Goal: Task Accomplishment & Management: Complete application form

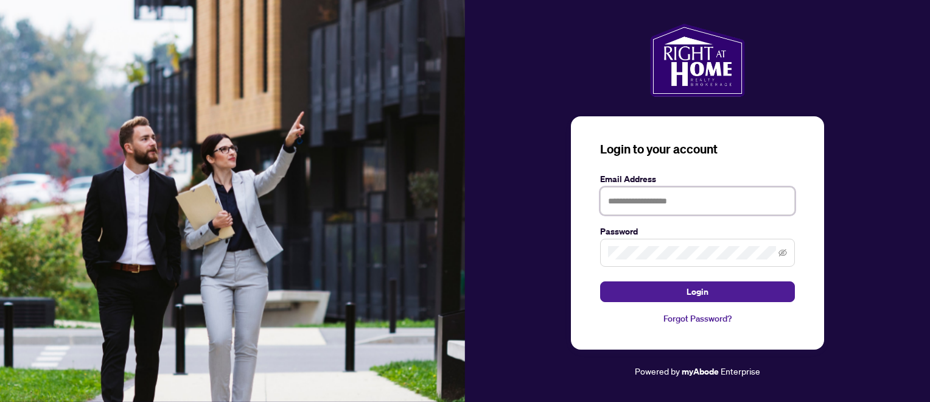
click at [699, 195] on input "text" at bounding box center [697, 201] width 195 height 28
type input "**********"
click at [779, 256] on span at bounding box center [697, 253] width 195 height 28
click at [787, 254] on icon "eye-invisible" at bounding box center [783, 252] width 9 height 9
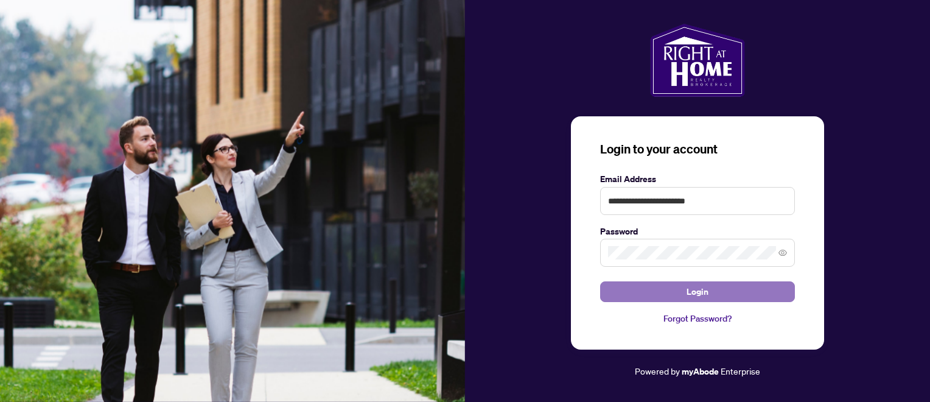
click at [675, 292] on button "Login" at bounding box center [697, 291] width 195 height 21
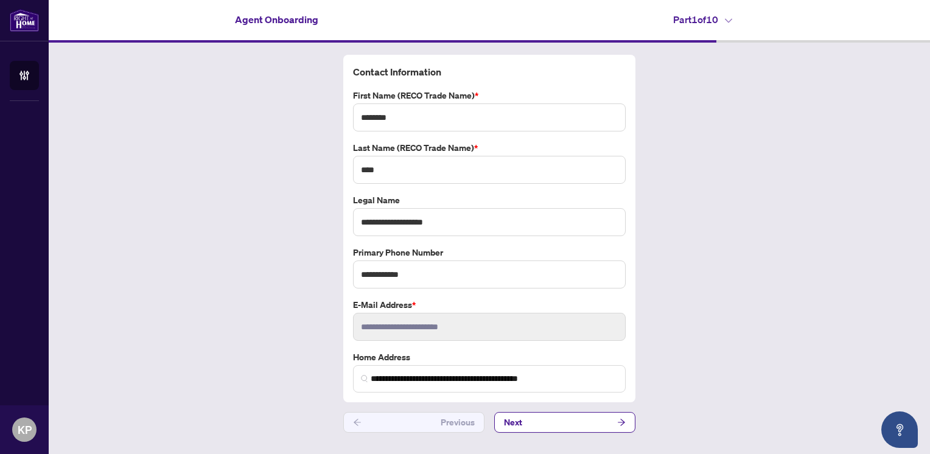
click at [706, 29] on div "Agent Onboarding Part 1 of 10" at bounding box center [490, 19] width 882 height 39
click at [728, 18] on h4 "Part 1 of 10" at bounding box center [702, 19] width 59 height 15
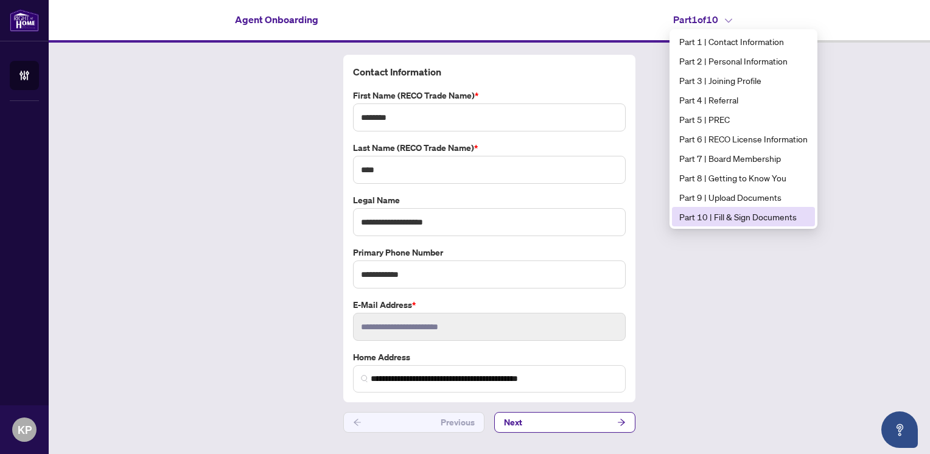
click at [700, 213] on span "Part 10 | Fill & Sign Documents" at bounding box center [744, 216] width 128 height 13
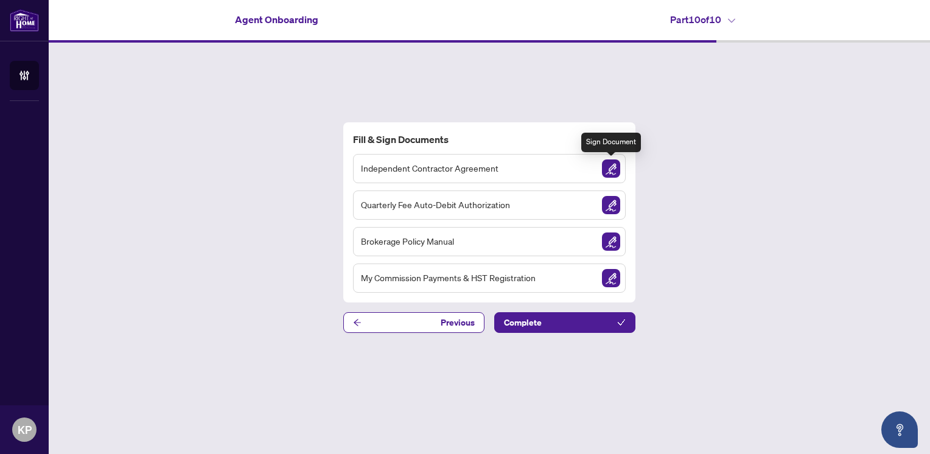
click at [611, 172] on img "Sign Document" at bounding box center [611, 169] width 18 height 18
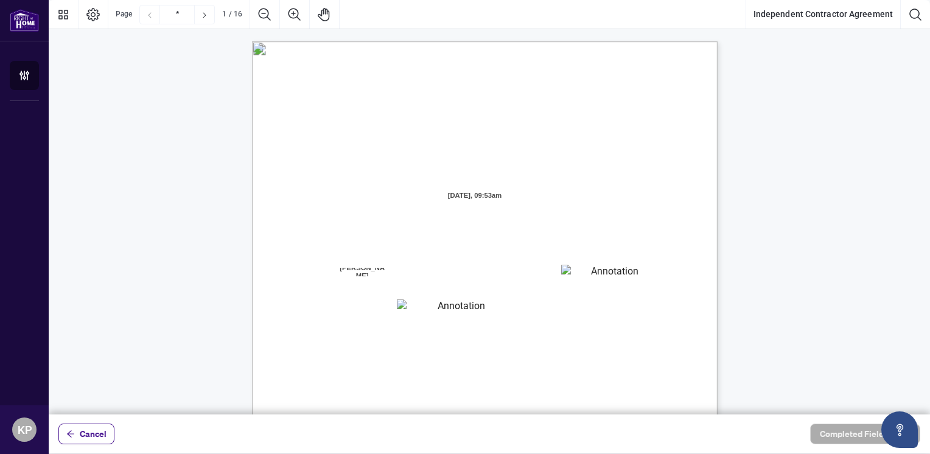
click at [570, 270] on textarea "01JYGZAKFHWMPY1N8C3Z46THAB" at bounding box center [609, 274] width 97 height 18
click at [570, 270] on textarea "01JYGZAKFHWMPY1N8C3Z46THAB" at bounding box center [610, 274] width 98 height 18
click at [602, 326] on div "INDEPENDENT CONTRACTOR AGREEMENT THIS AGREEMENT is made as of (the “Effective D…" at bounding box center [543, 418] width 582 height 754
click at [625, 279] on textarea "01JYGZAKFHWMPY1N8C3Z46THAB" at bounding box center [609, 274] width 97 height 18
click at [625, 279] on textarea "01JYGZAKFHWMPY1N8C3Z46THAB" at bounding box center [610, 274] width 98 height 18
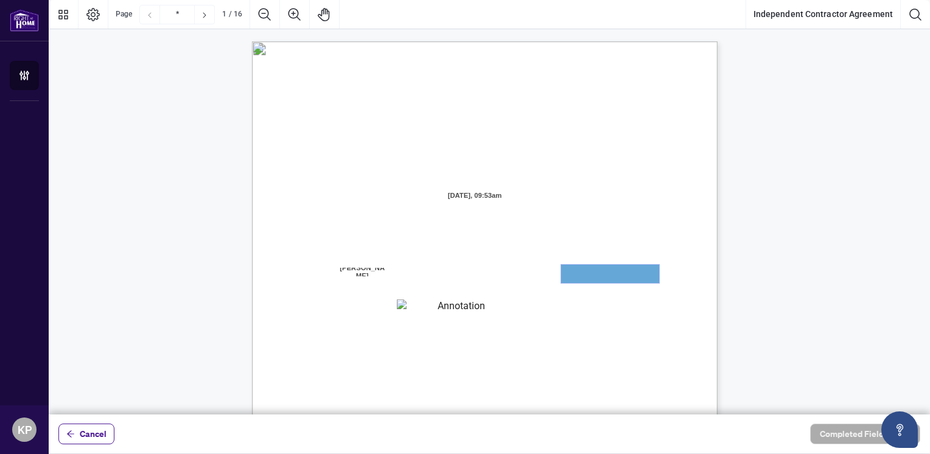
click at [625, 279] on textarea "01JYGZAKFHWMPY1N8C3Z46THAB" at bounding box center [610, 274] width 98 height 18
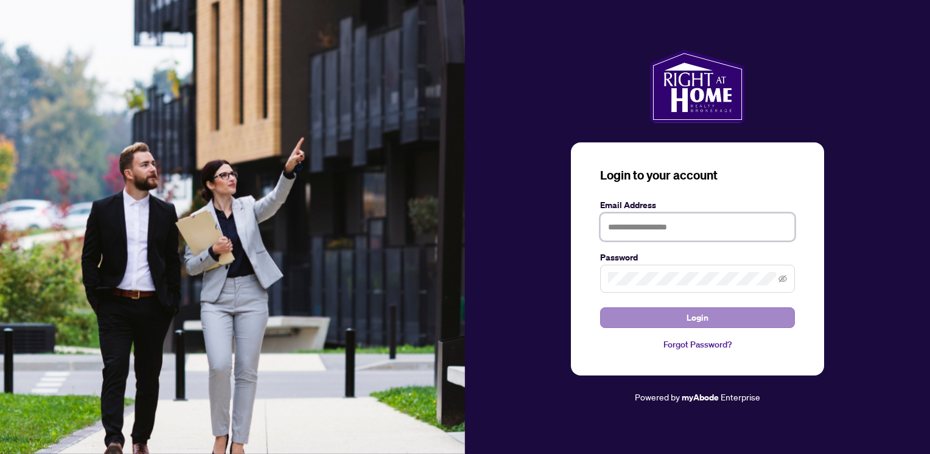
type input "**********"
click at [670, 315] on button "Login" at bounding box center [697, 317] width 195 height 21
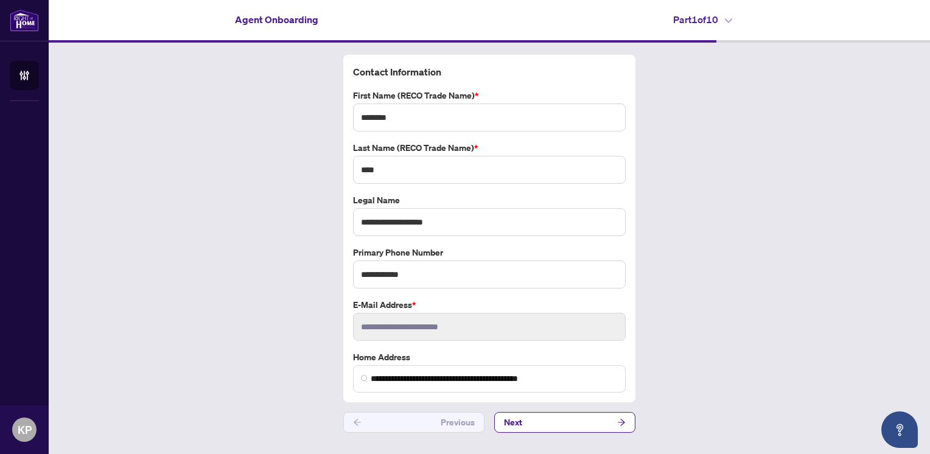
click at [731, 22] on icon at bounding box center [728, 21] width 7 height 4
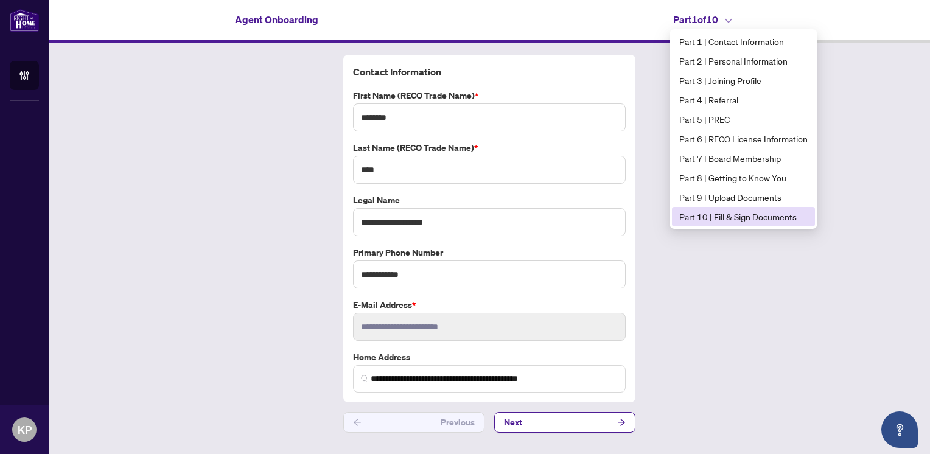
click at [694, 216] on span "Part 10 | Fill & Sign Documents" at bounding box center [744, 216] width 128 height 13
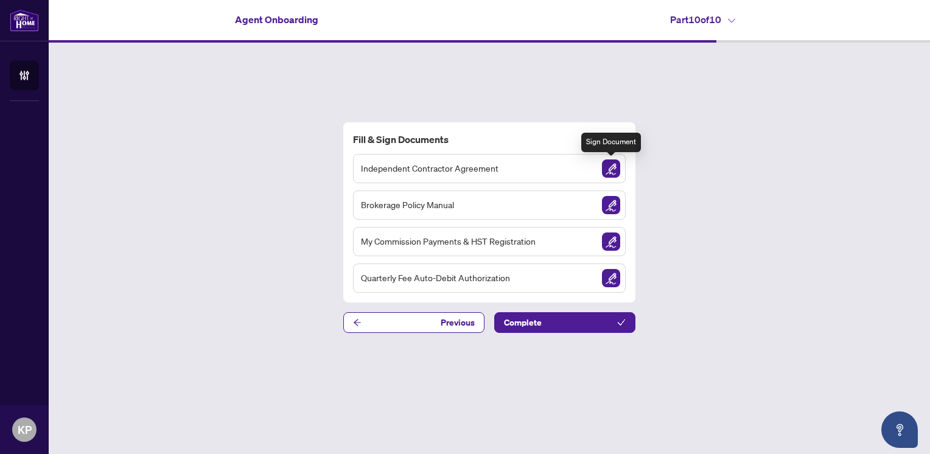
click at [613, 172] on img "Sign Document" at bounding box center [611, 169] width 18 height 18
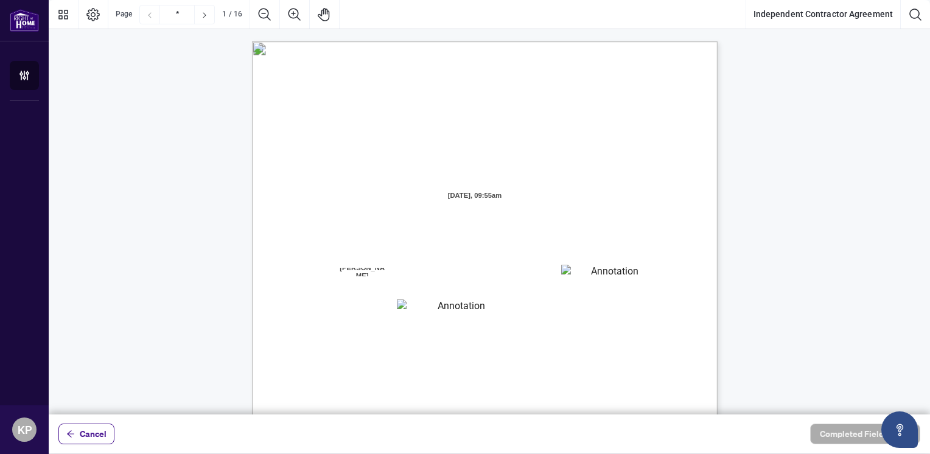
click at [620, 272] on textarea "01JYGZAKFHWMPY1N8C3Z46THAB" at bounding box center [609, 274] width 97 height 18
click at [620, 272] on textarea "01JYGZAKFHWMPY1N8C3Z46THAB" at bounding box center [610, 274] width 98 height 18
drag, startPoint x: 620, startPoint y: 272, endPoint x: 595, endPoint y: 272, distance: 25.0
click at [595, 272] on textarea "01JYGZAKFHWMPY1N8C3Z46THAB" at bounding box center [610, 274] width 98 height 18
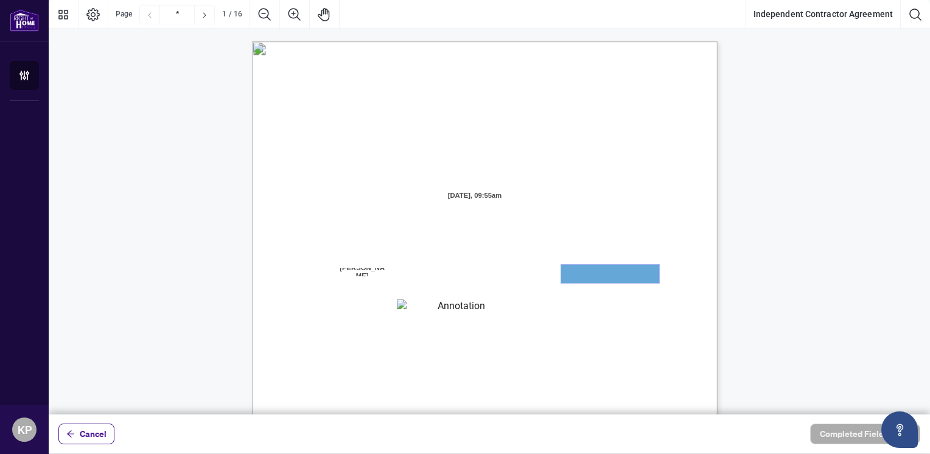
click at [595, 272] on textarea "01JYGZAKFHWMPY1N8C3Z46THAB" at bounding box center [610, 274] width 98 height 18
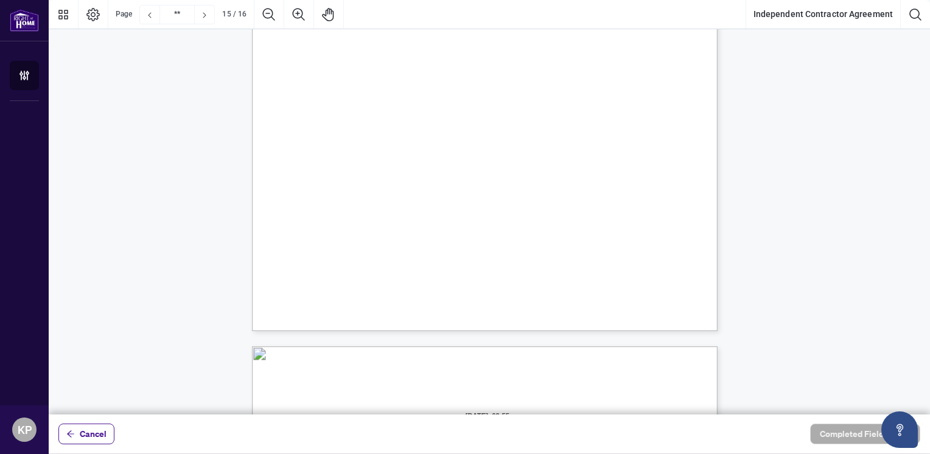
scroll to position [9128, 0]
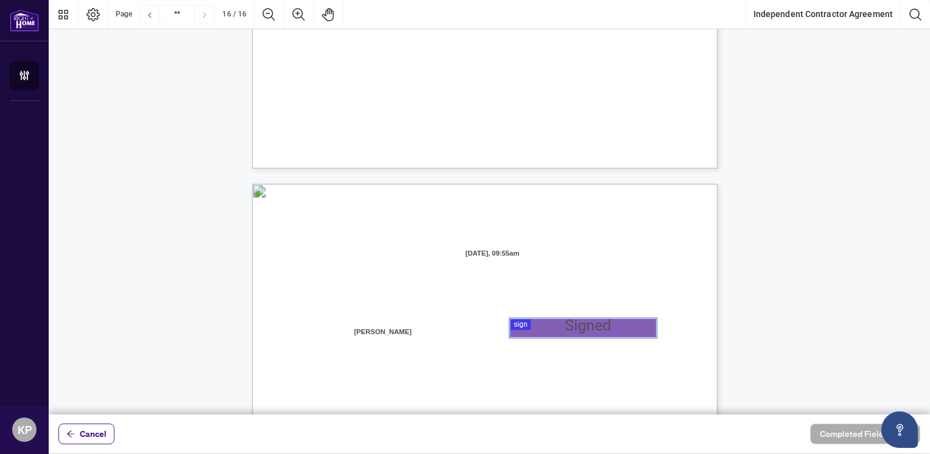
click at [520, 326] on div at bounding box center [490, 207] width 882 height 415
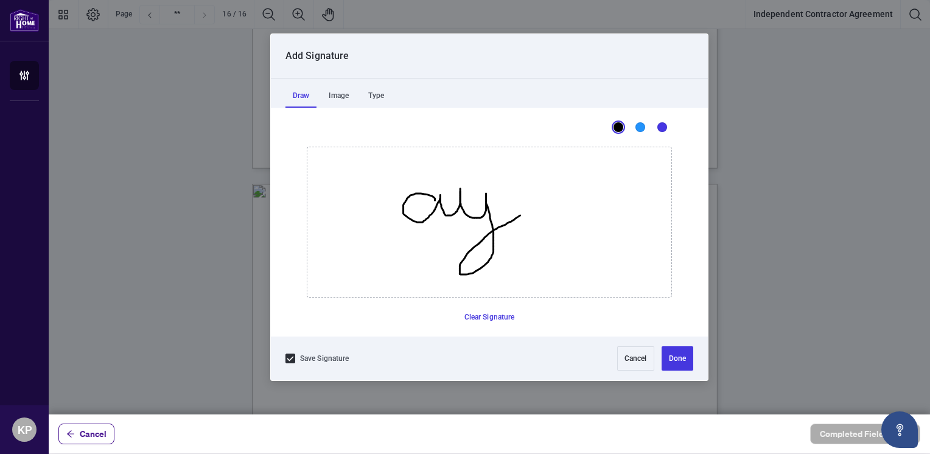
drag, startPoint x: 435, startPoint y: 198, endPoint x: 528, endPoint y: 209, distance: 93.7
click at [528, 209] on icon "Drawing canvas" at bounding box center [489, 222] width 364 height 150
drag, startPoint x: 373, startPoint y: 181, endPoint x: 382, endPoint y: 253, distance: 72.4
click at [382, 253] on icon "Drawing canvas" at bounding box center [489, 222] width 364 height 150
drag, startPoint x: 408, startPoint y: 184, endPoint x: 509, endPoint y: 248, distance: 119.6
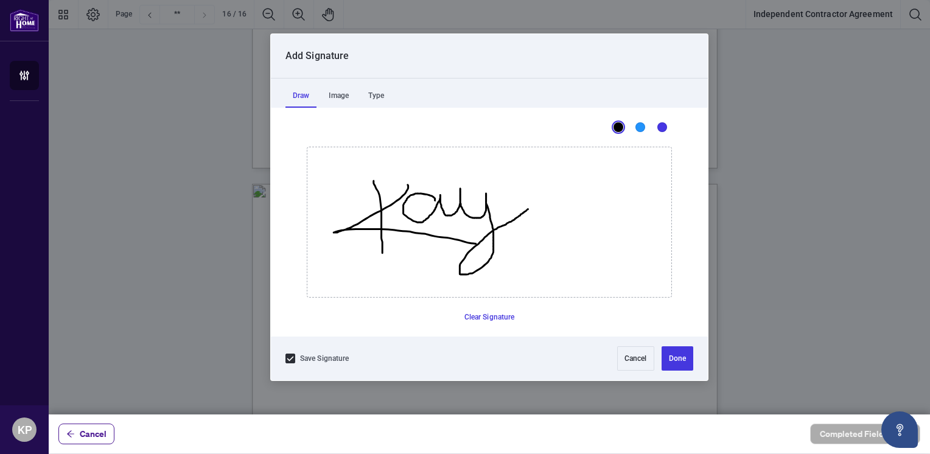
click at [509, 248] on icon "Drawing canvas" at bounding box center [489, 222] width 364 height 150
click at [667, 359] on button "Done" at bounding box center [678, 358] width 32 height 24
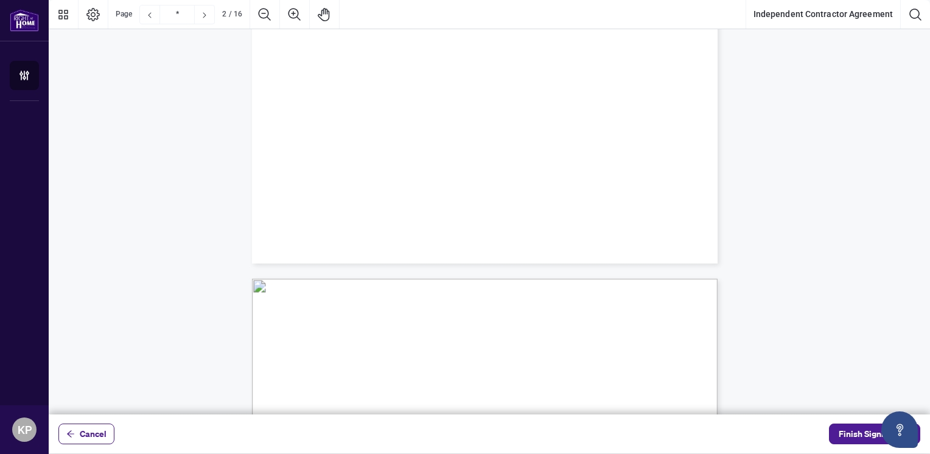
scroll to position [0, 0]
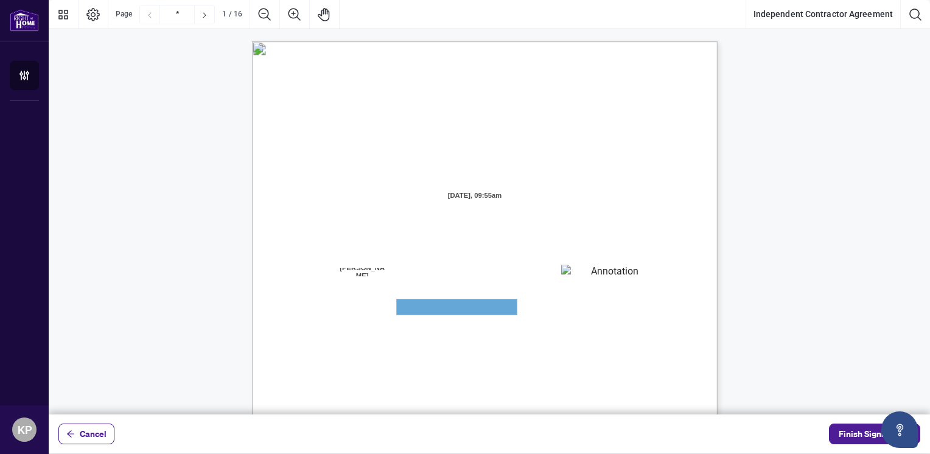
click at [473, 306] on textarea "01JYGZAQMTWRDFJQJ4WJ0G3B21" at bounding box center [457, 307] width 120 height 15
click at [581, 241] on span "[STREET_ADDRESS][PERSON_NAME] (the “Brokerage” or “[PERSON_NAME]”)" at bounding box center [446, 245] width 278 height 11
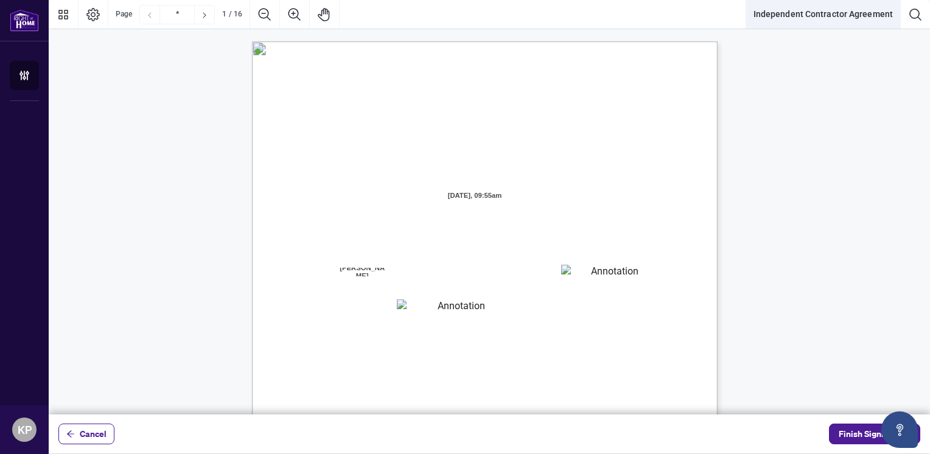
click at [837, 18] on button "Independent Contractor Agreement" at bounding box center [823, 14] width 154 height 29
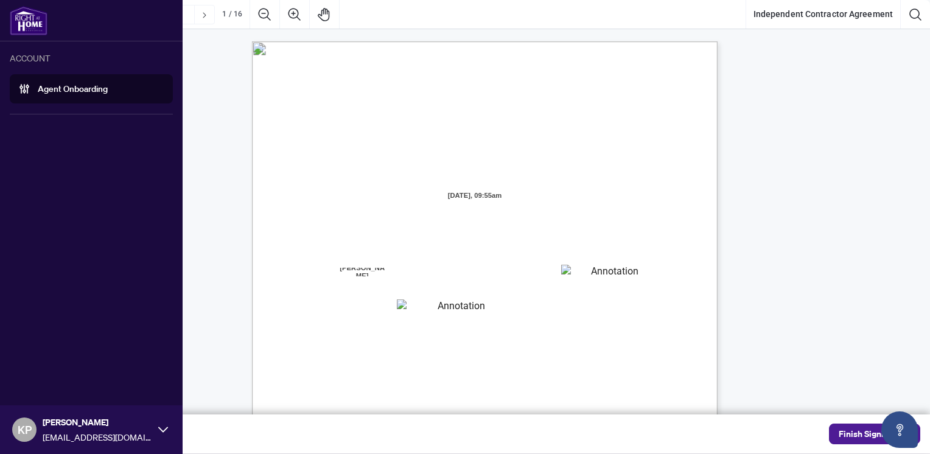
click at [78, 94] on link "Agent Onboarding" at bounding box center [73, 88] width 70 height 11
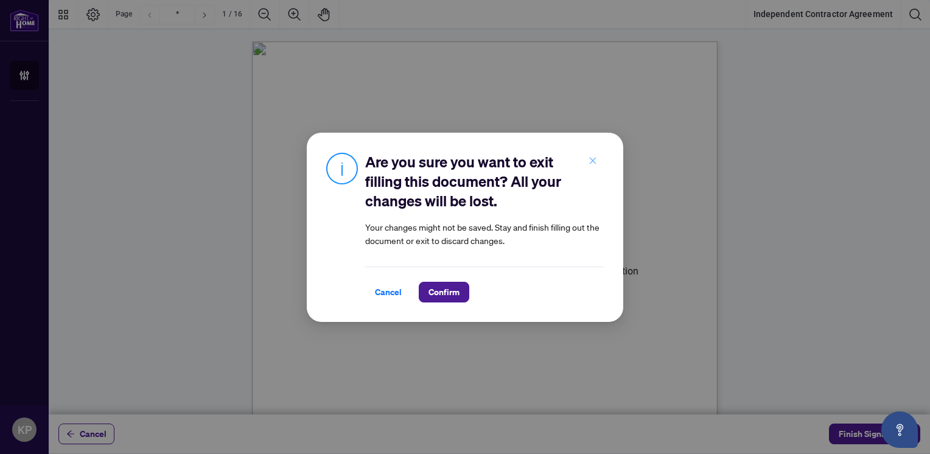
click at [596, 162] on icon "close" at bounding box center [593, 160] width 9 height 9
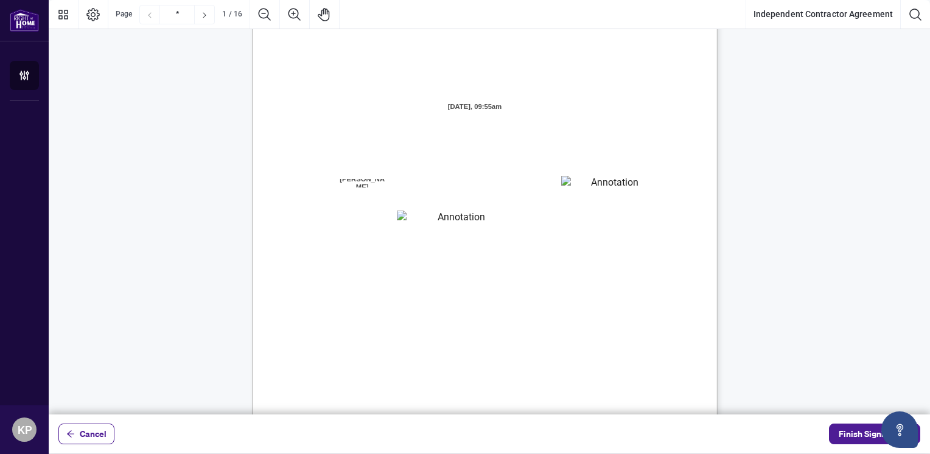
scroll to position [76, 0]
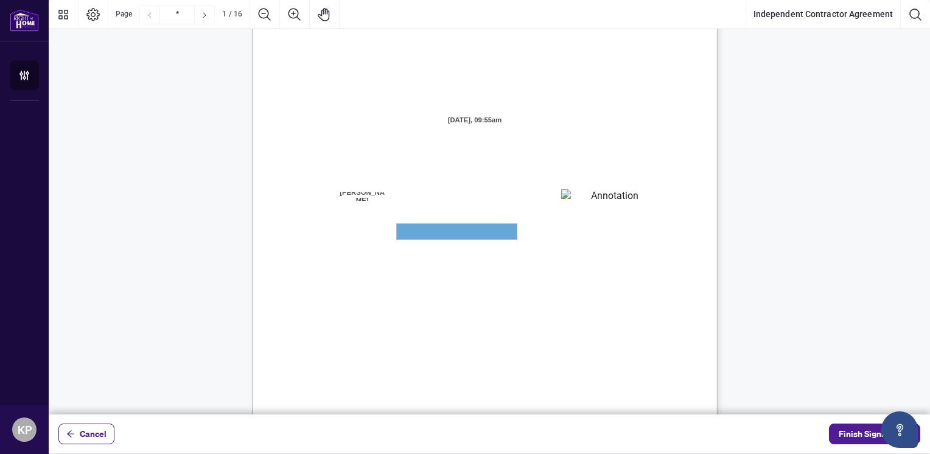
click at [455, 227] on textarea "01JYGZAQMTWRDFJQJ4WJ0G3B21" at bounding box center [457, 231] width 120 height 15
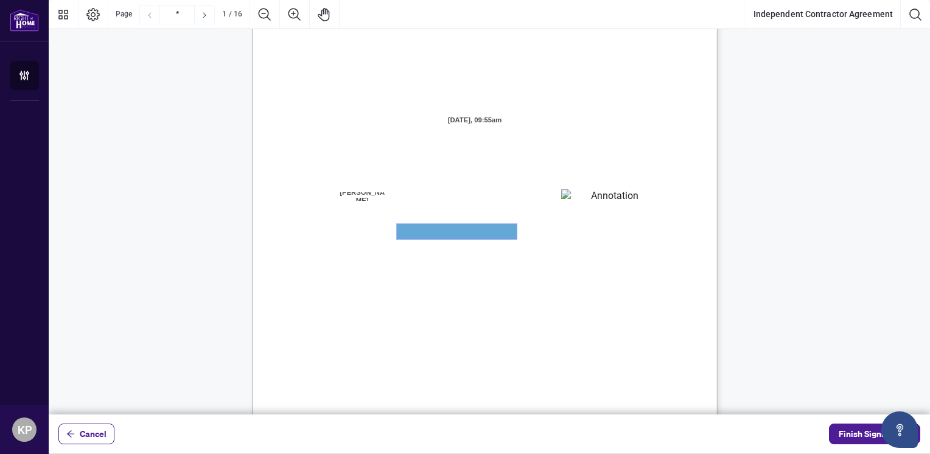
click at [455, 227] on textarea "01JYGZAQMTWRDFJQJ4WJ0G3B21" at bounding box center [457, 231] width 120 height 15
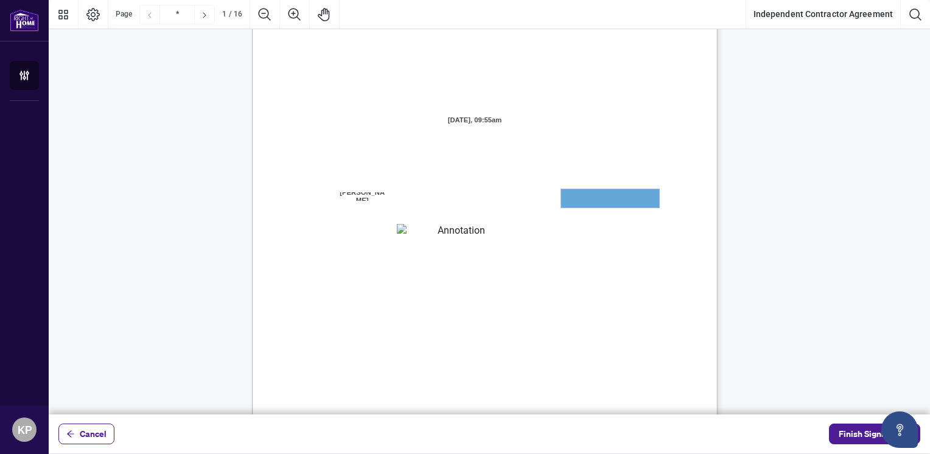
click at [582, 198] on textarea "01JYGZAKFHWMPY1N8C3Z46THAB" at bounding box center [610, 198] width 98 height 18
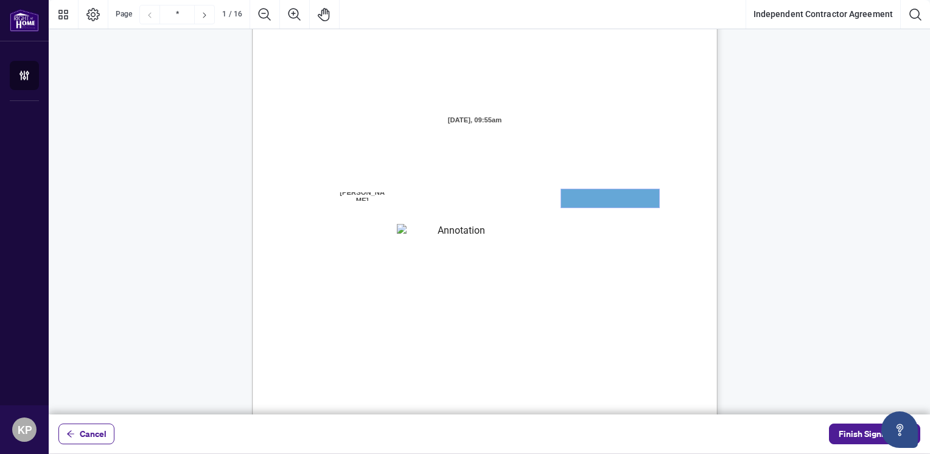
click at [582, 198] on textarea "01JYGZAKFHWMPY1N8C3Z46THAB" at bounding box center [610, 198] width 98 height 18
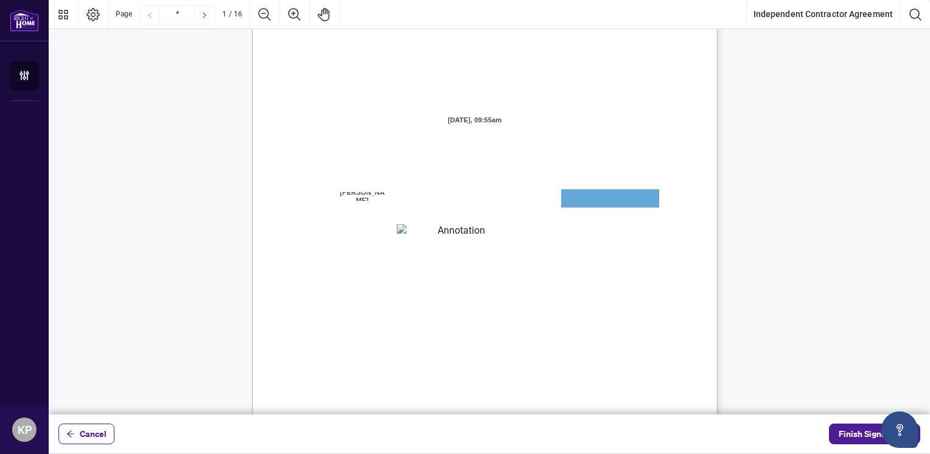
click at [580, 235] on span "branch (the “Designated Office”)" at bounding box center [582, 235] width 107 height 11
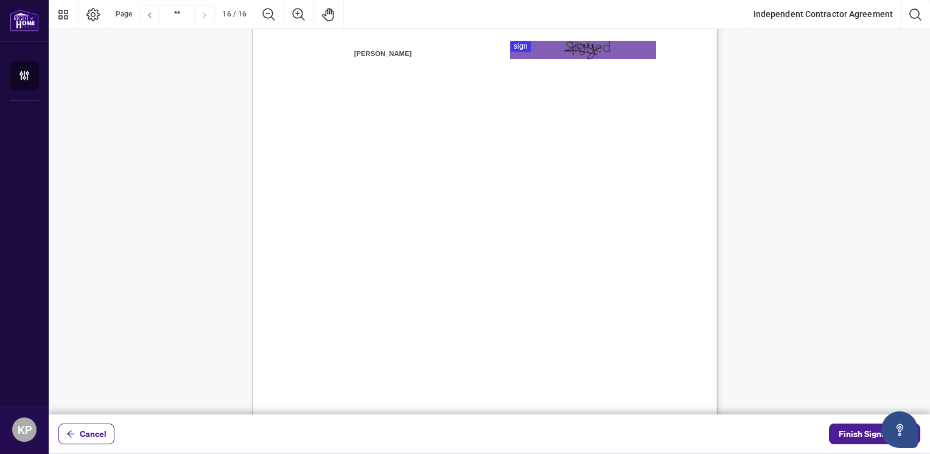
scroll to position [9069, 0]
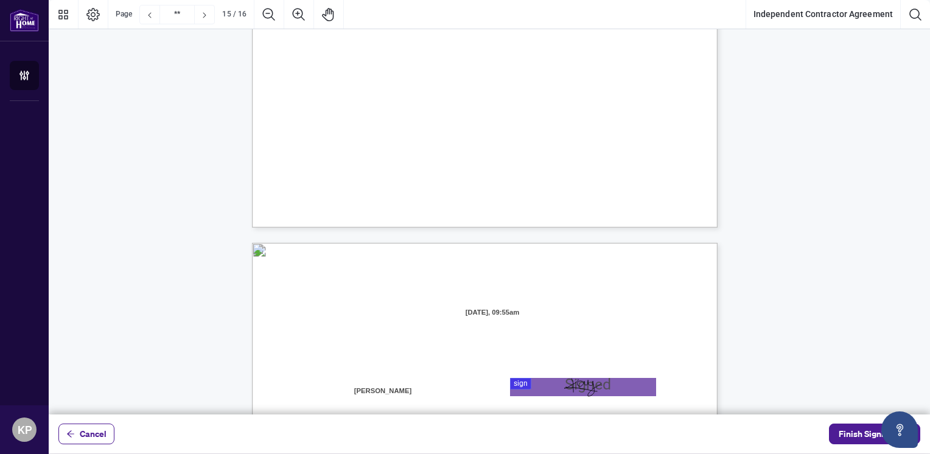
type input "**"
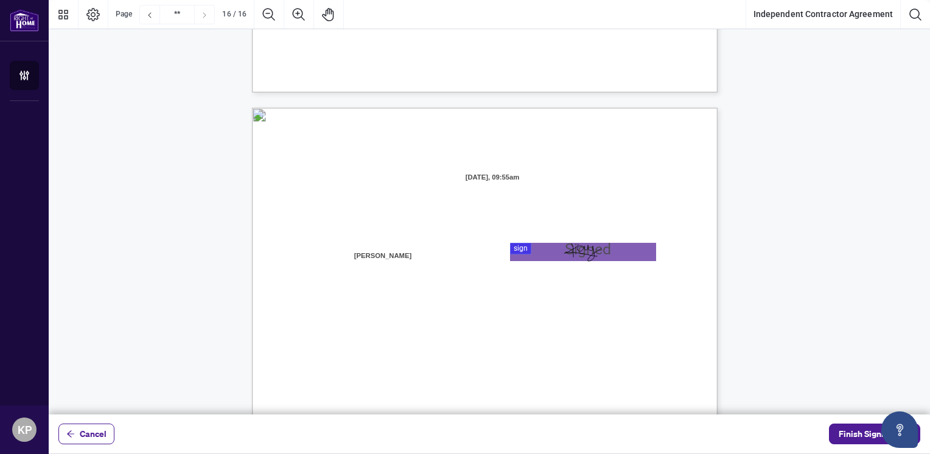
scroll to position [9217, 0]
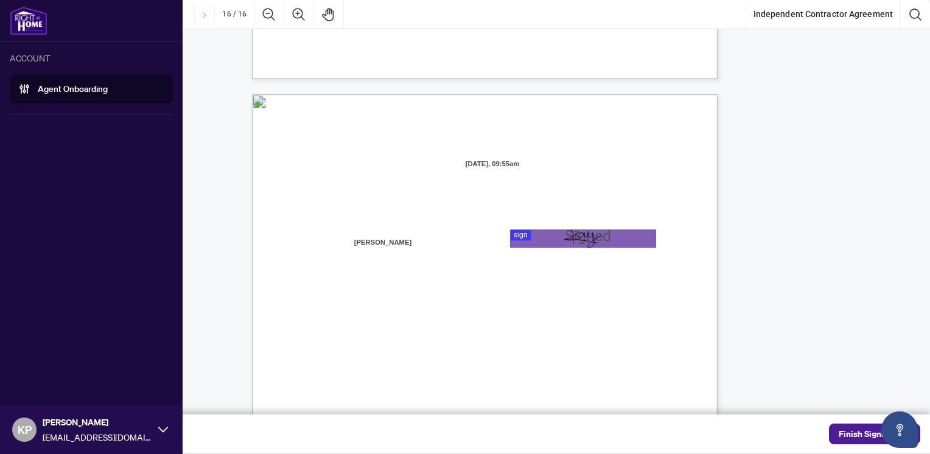
click at [30, 35] on div at bounding box center [91, 20] width 183 height 41
click at [30, 29] on img at bounding box center [29, 20] width 38 height 29
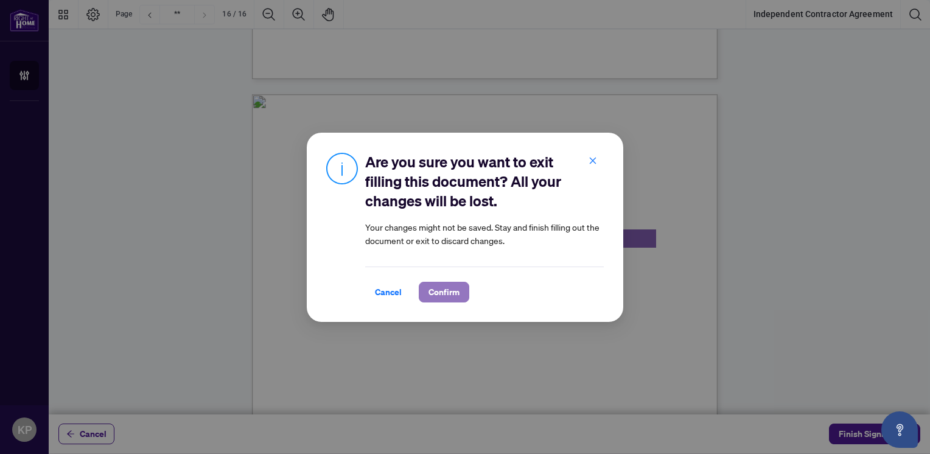
click at [450, 289] on span "Confirm" at bounding box center [444, 292] width 31 height 19
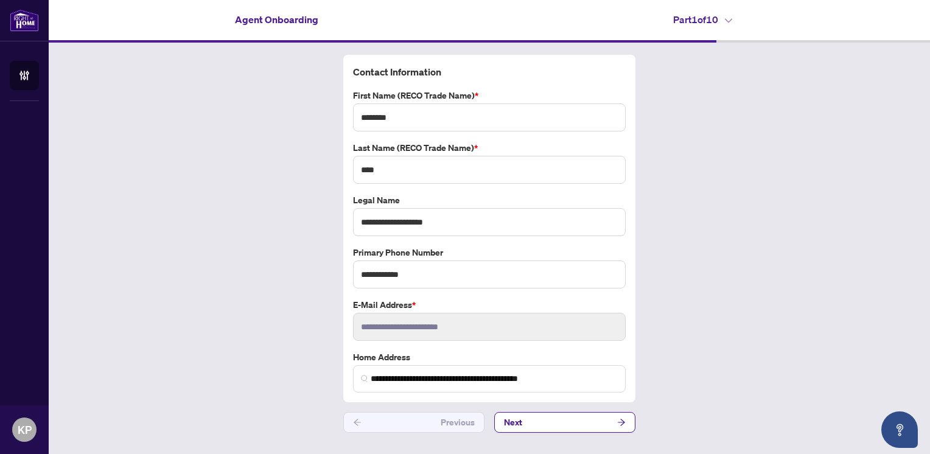
click at [731, 17] on h4 "Part 1 of 10" at bounding box center [702, 19] width 59 height 15
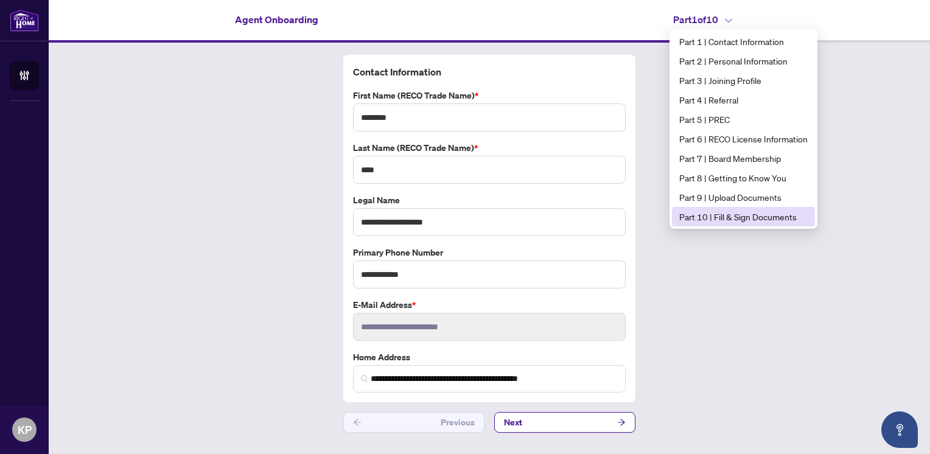
click at [738, 219] on span "Part 10 | Fill & Sign Documents" at bounding box center [744, 216] width 128 height 13
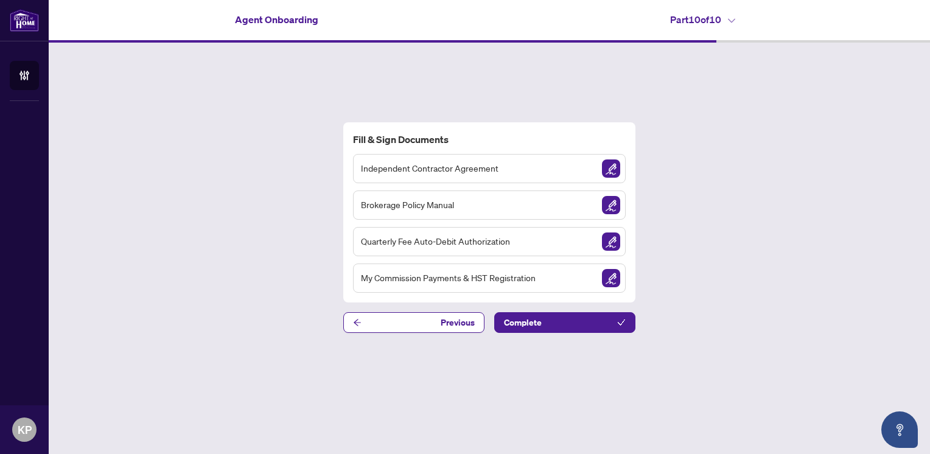
click at [734, 21] on icon at bounding box center [731, 20] width 7 height 5
click at [702, 303] on div "Fill & Sign Documents Independent Contractor Agreement Brokerage Policy Manual …" at bounding box center [490, 228] width 882 height 370
click at [614, 174] on img "Sign Document" at bounding box center [611, 169] width 18 height 18
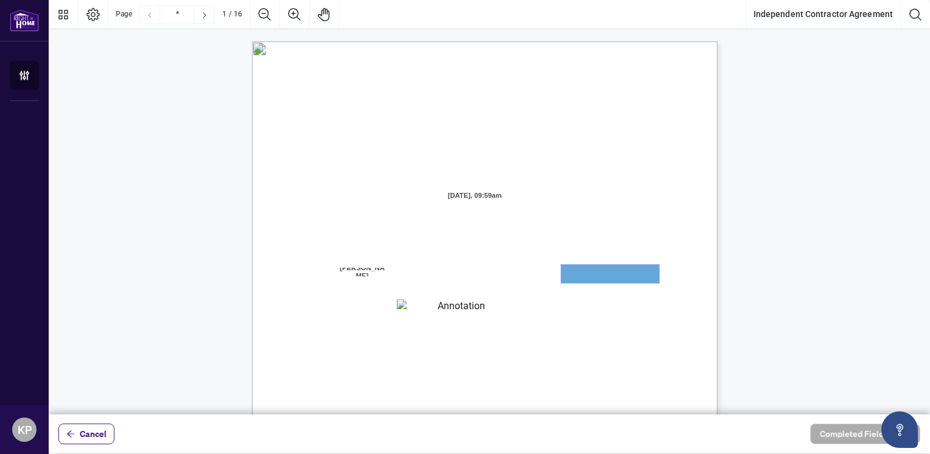
click at [619, 276] on textarea "01JYGZAKFHWMPY1N8C3Z46THAB" at bounding box center [610, 274] width 98 height 18
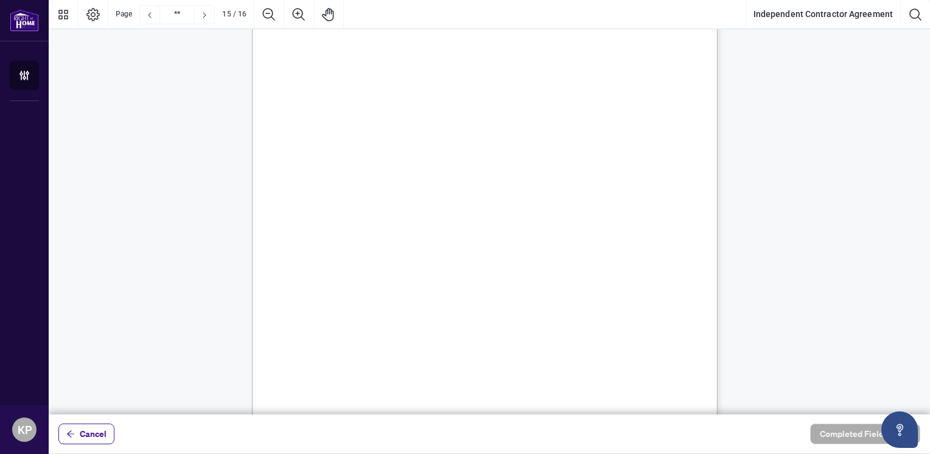
scroll to position [9124, 0]
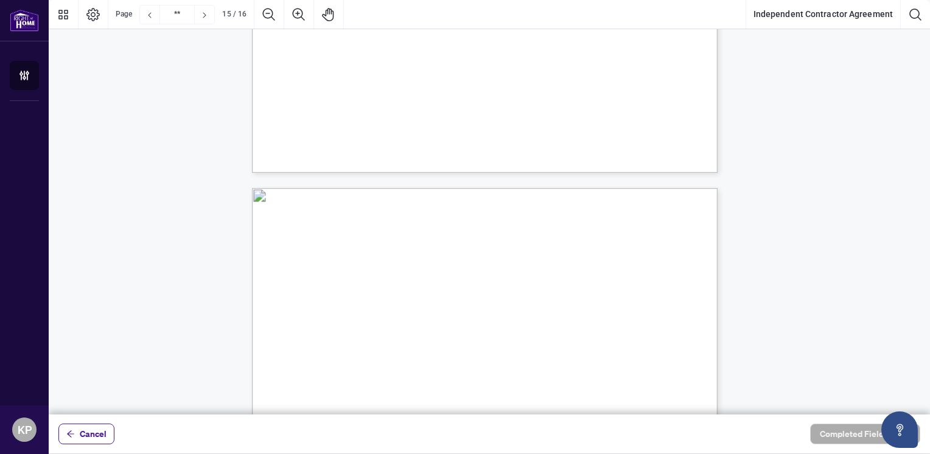
type input "**"
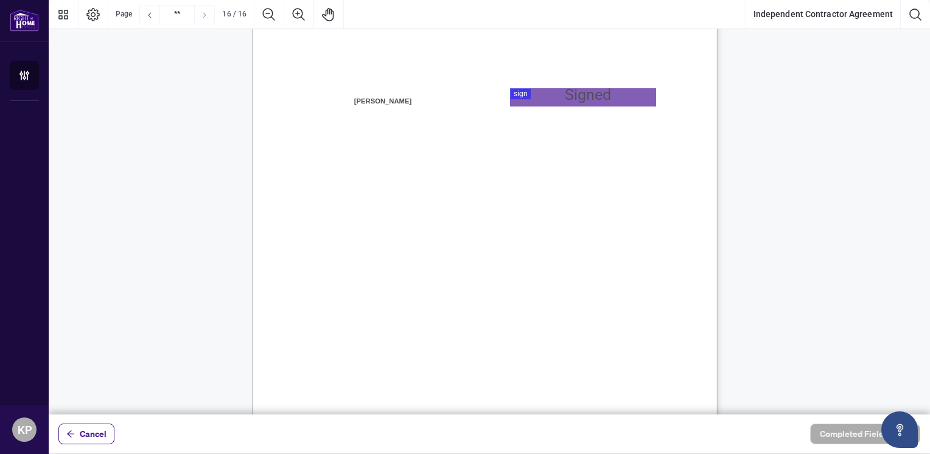
scroll to position [9367, 0]
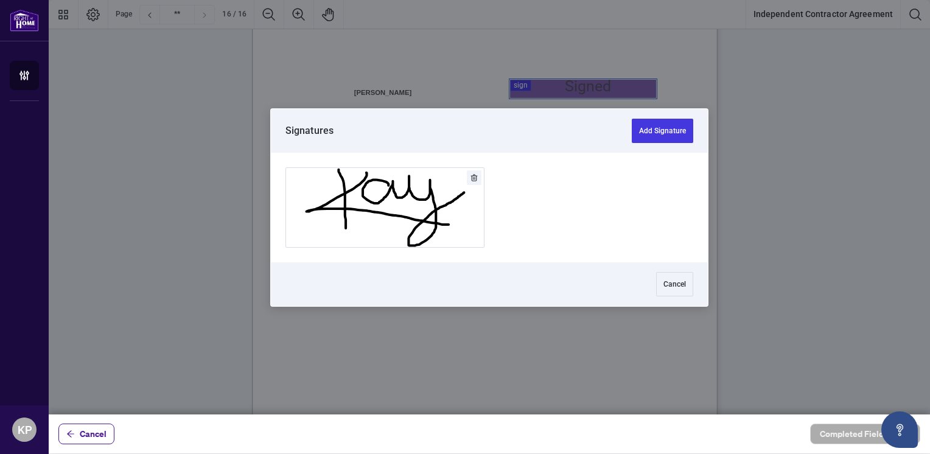
click at [593, 92] on div at bounding box center [490, 207] width 882 height 415
click at [385, 188] on button "Add Signature" at bounding box center [385, 207] width 198 height 79
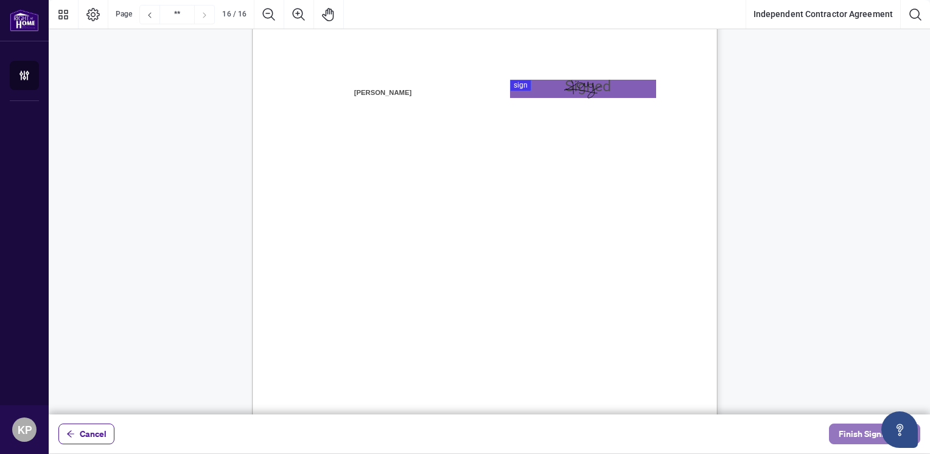
click at [848, 437] on span "Finish Signing" at bounding box center [866, 433] width 55 height 19
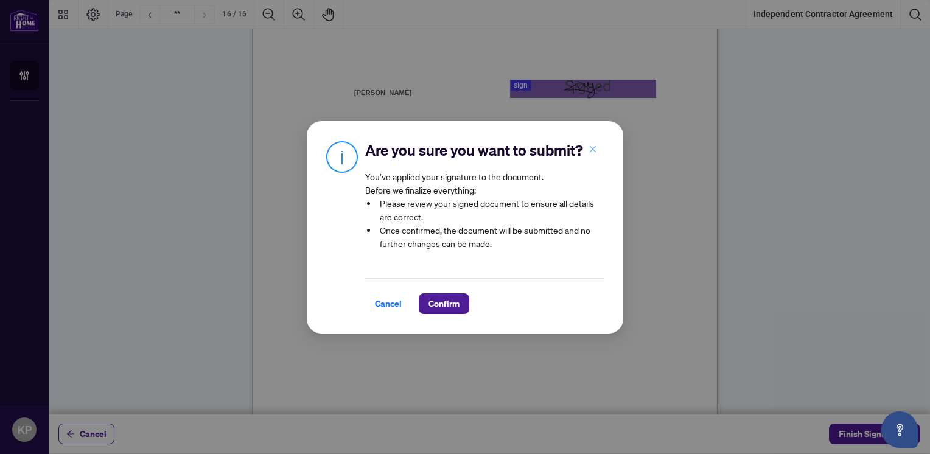
click at [595, 145] on icon "close" at bounding box center [593, 149] width 9 height 9
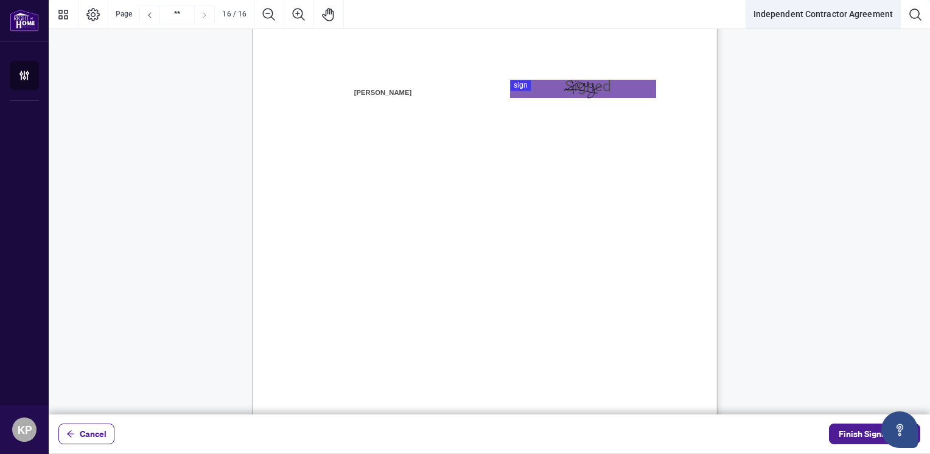
click at [843, 4] on button "Independent Contractor Agreement" at bounding box center [823, 14] width 154 height 29
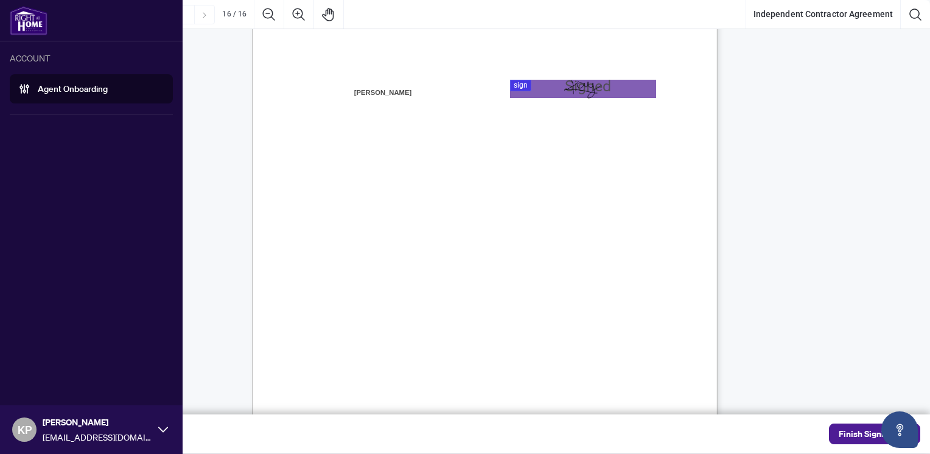
click at [37, 23] on img at bounding box center [29, 20] width 38 height 29
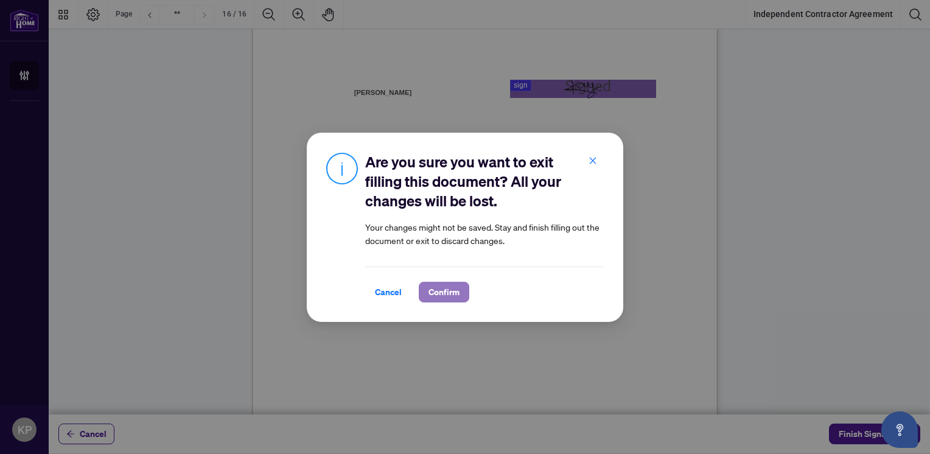
click at [432, 298] on span "Confirm" at bounding box center [444, 292] width 31 height 19
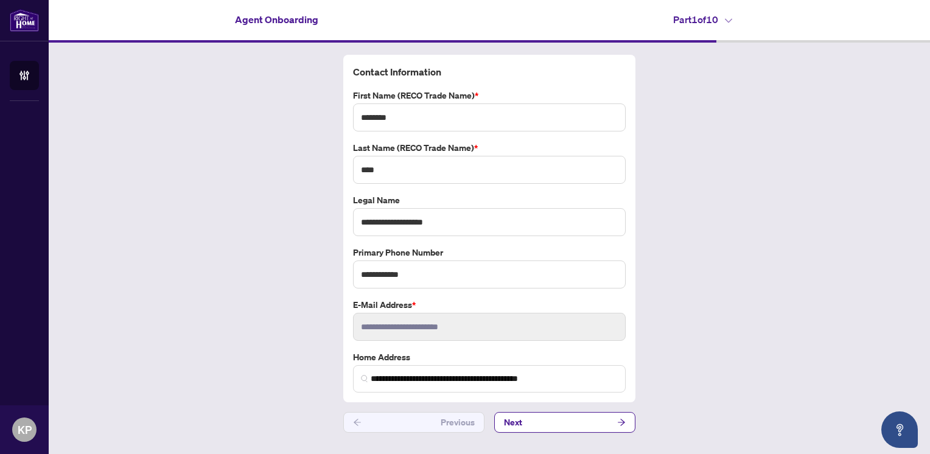
click at [731, 23] on h4 "Part 1 of 10" at bounding box center [702, 19] width 59 height 15
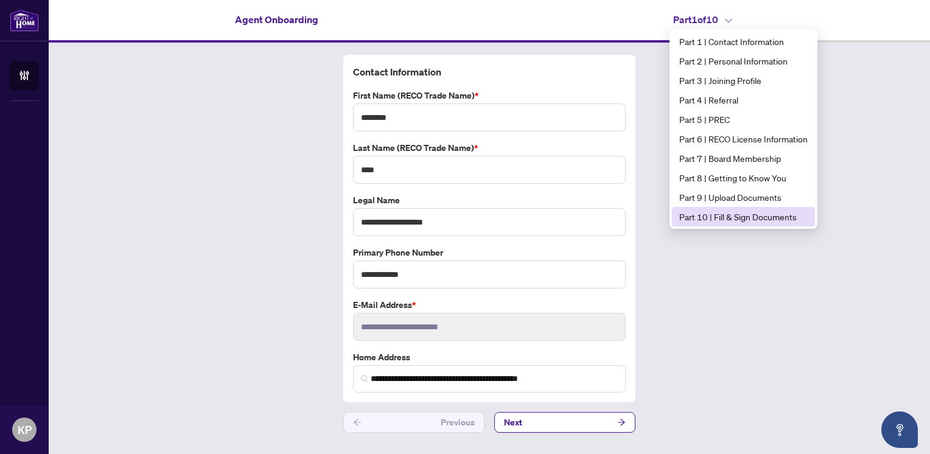
click at [706, 216] on span "Part 10 | Fill & Sign Documents" at bounding box center [744, 216] width 128 height 13
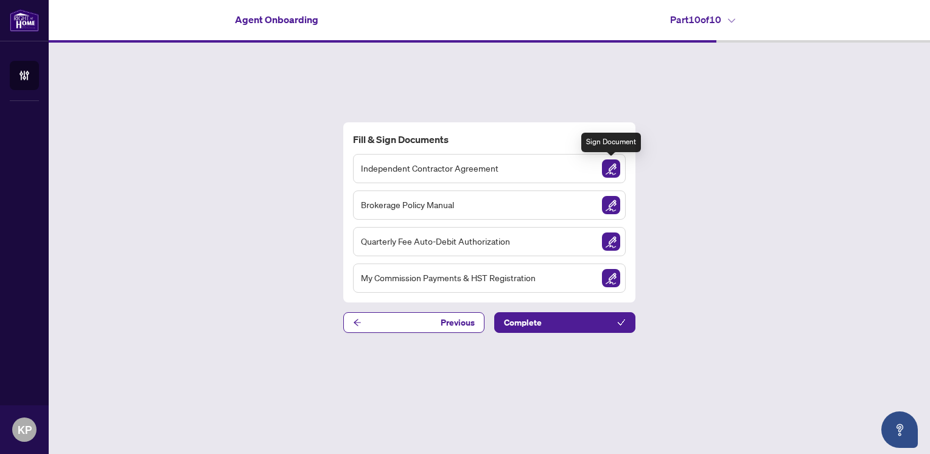
click at [616, 173] on img "Sign Document" at bounding box center [611, 169] width 18 height 18
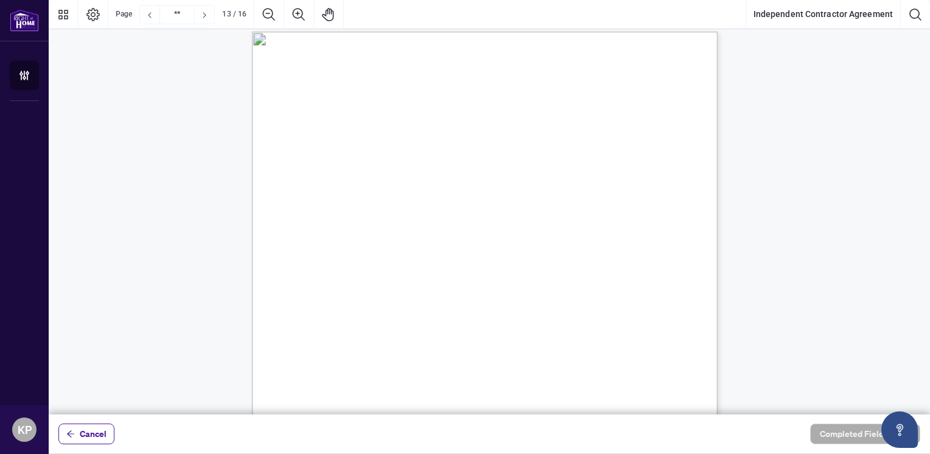
scroll to position [7764, 0]
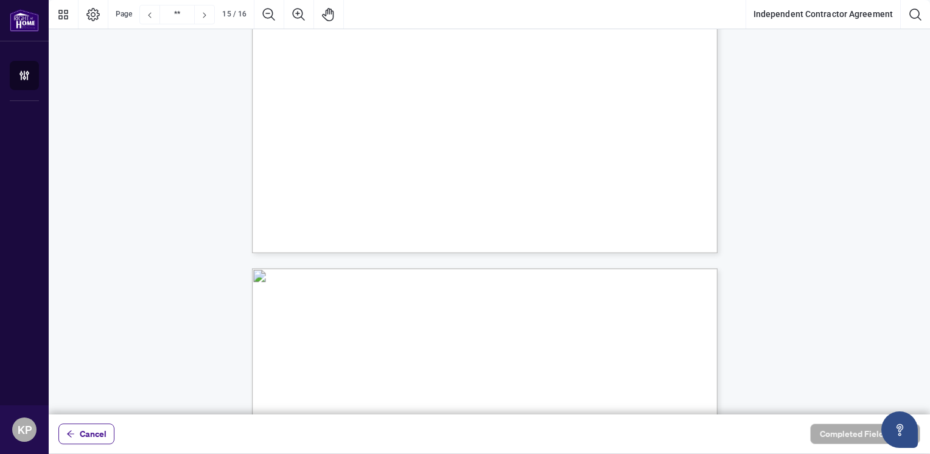
type input "**"
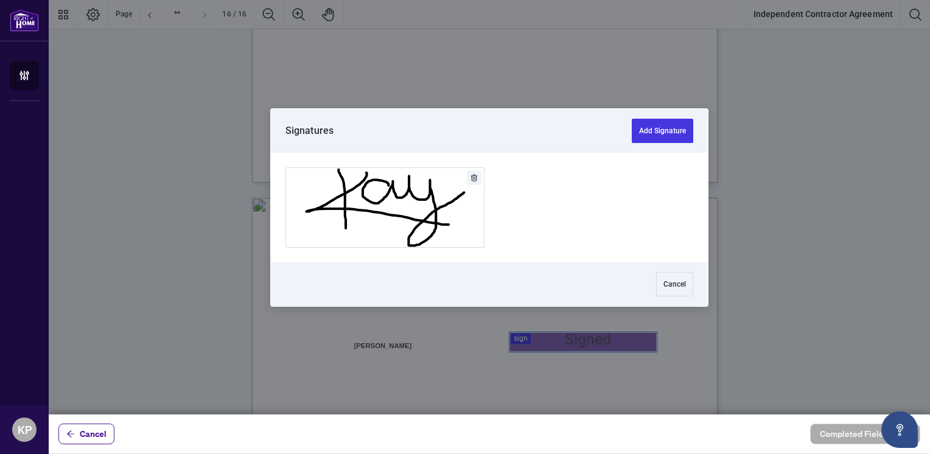
click at [560, 337] on div at bounding box center [490, 207] width 882 height 415
click at [472, 227] on button "Add Signature" at bounding box center [385, 207] width 198 height 79
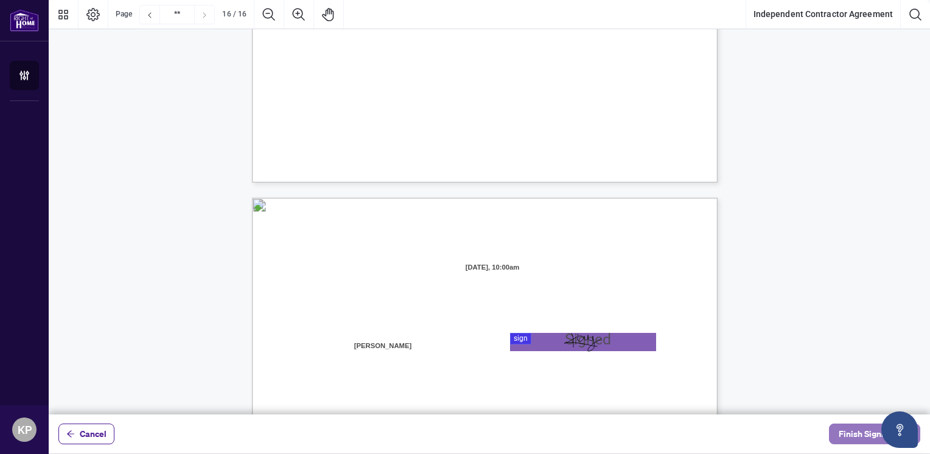
click at [856, 444] on button "Finish Signing" at bounding box center [874, 434] width 91 height 21
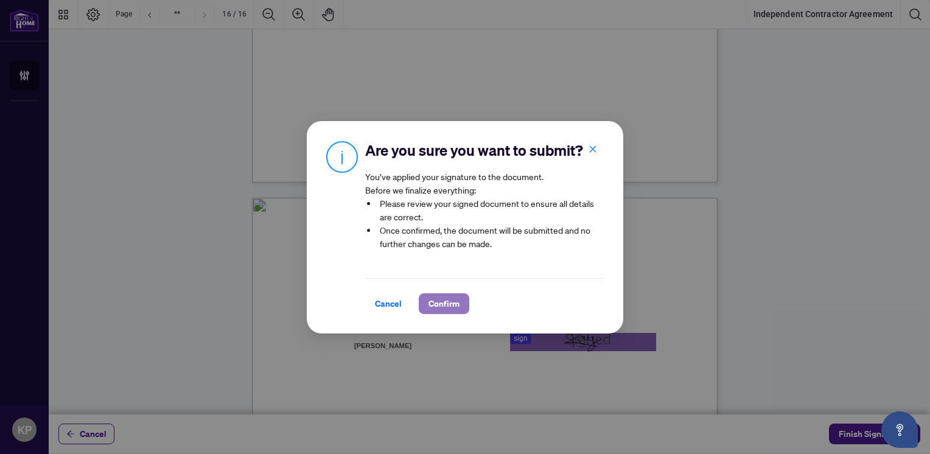
click at [443, 314] on span "Confirm" at bounding box center [444, 303] width 31 height 19
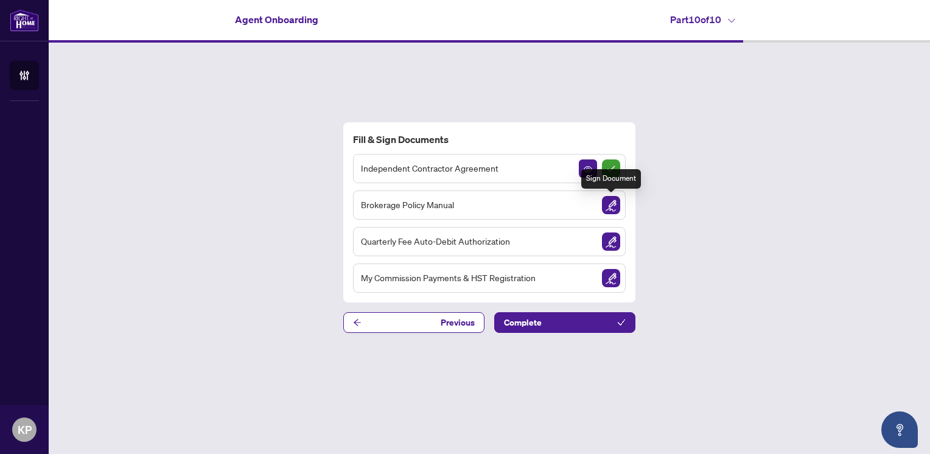
click at [611, 208] on img "Sign Document" at bounding box center [611, 205] width 18 height 18
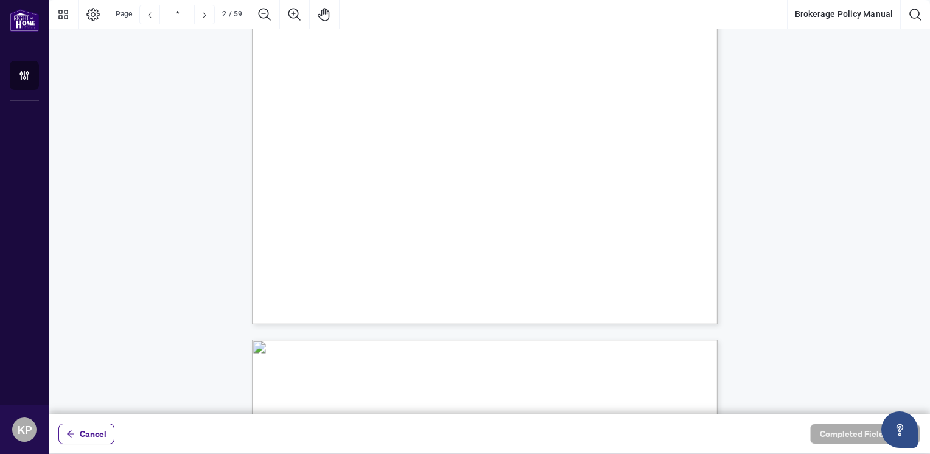
scroll to position [1013, 0]
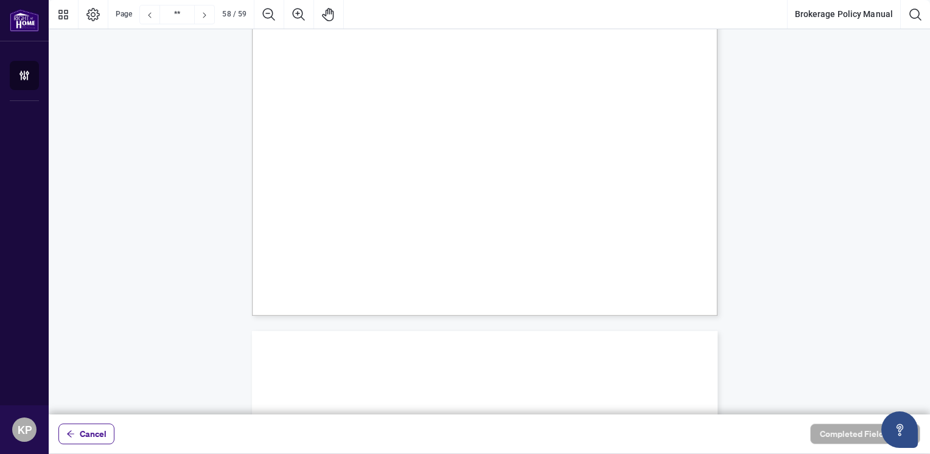
type input "**"
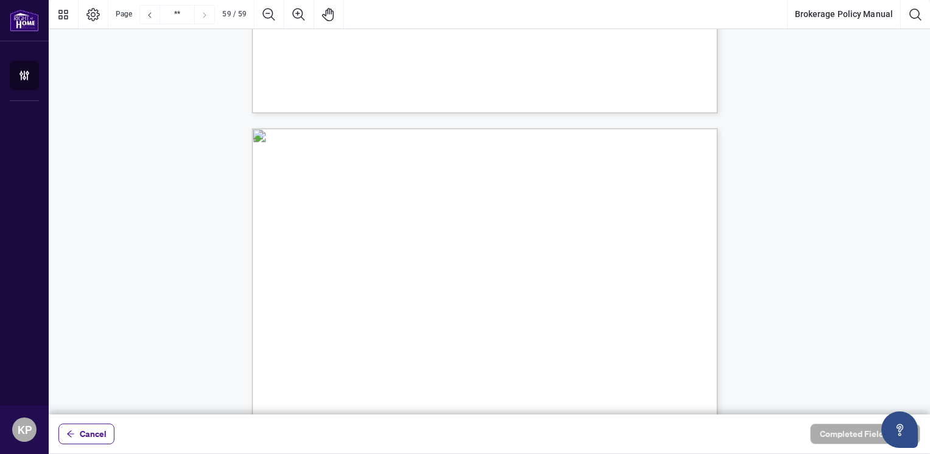
scroll to position [36086, 0]
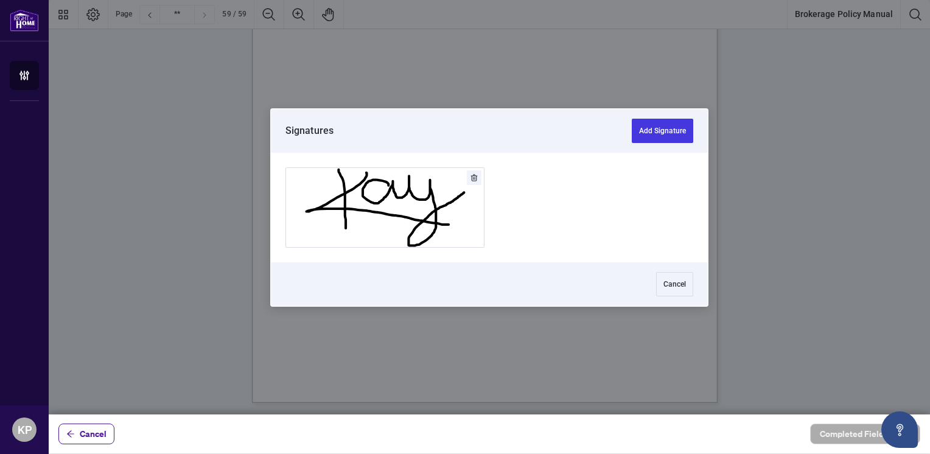
click at [502, 146] on div at bounding box center [490, 207] width 882 height 415
click at [390, 197] on button "Add Signature" at bounding box center [385, 207] width 198 height 79
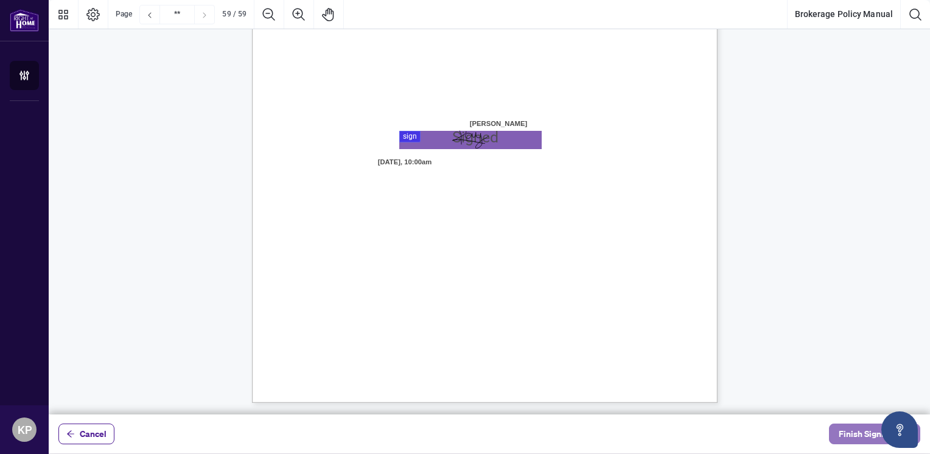
click at [858, 437] on span "Finish Signing" at bounding box center [866, 433] width 55 height 19
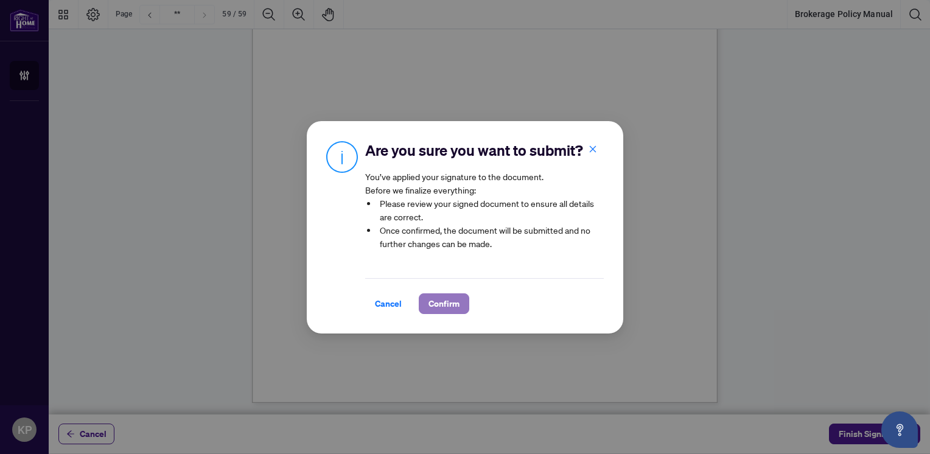
click at [429, 309] on span "Confirm" at bounding box center [444, 303] width 31 height 19
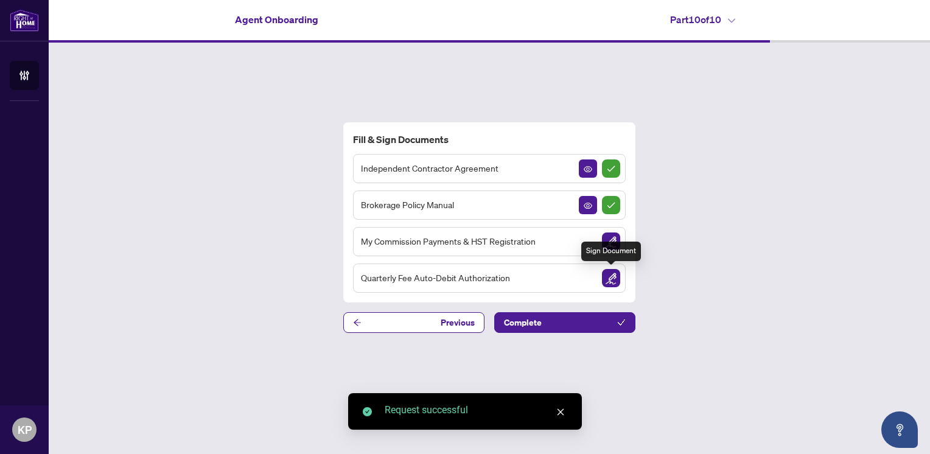
click at [612, 278] on img "Sign Document" at bounding box center [611, 278] width 18 height 18
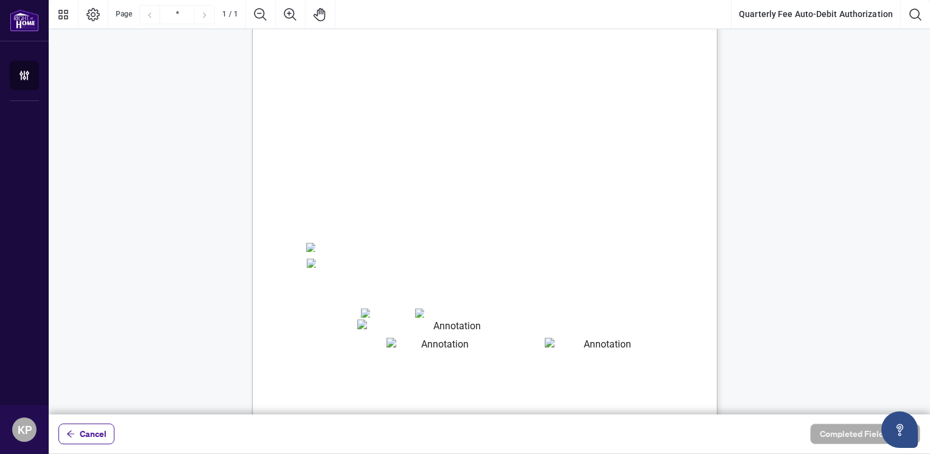
scroll to position [83, 0]
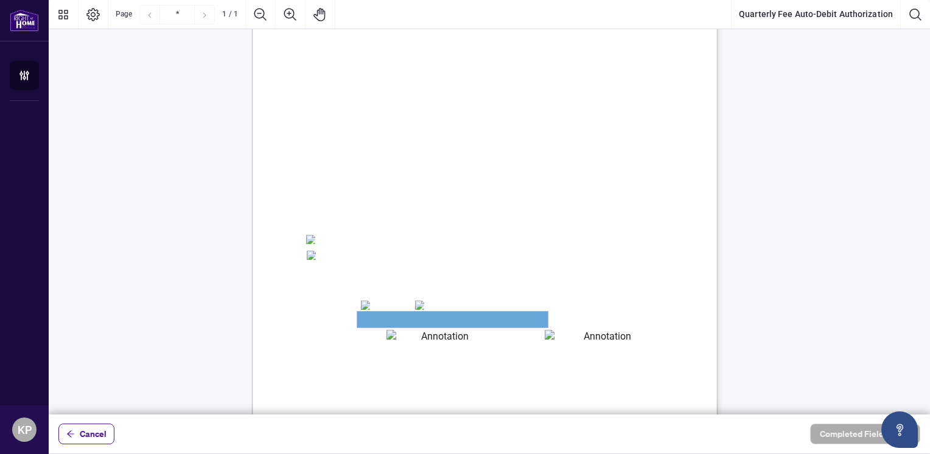
click at [448, 318] on textarea "01JYSTDXKMM2RH879KP3KYMEH1" at bounding box center [452, 320] width 191 height 16
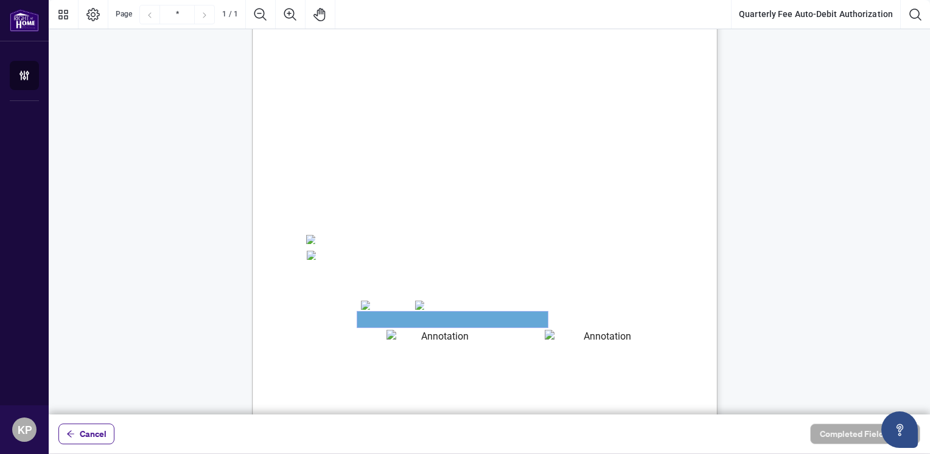
click at [448, 318] on textarea "01JYSTDXKMM2RH879KP3KYMEH1" at bounding box center [452, 320] width 191 height 16
click at [382, 317] on textarea "01JYSTDXKMM2RH879KP3KYMEH1" at bounding box center [452, 320] width 191 height 16
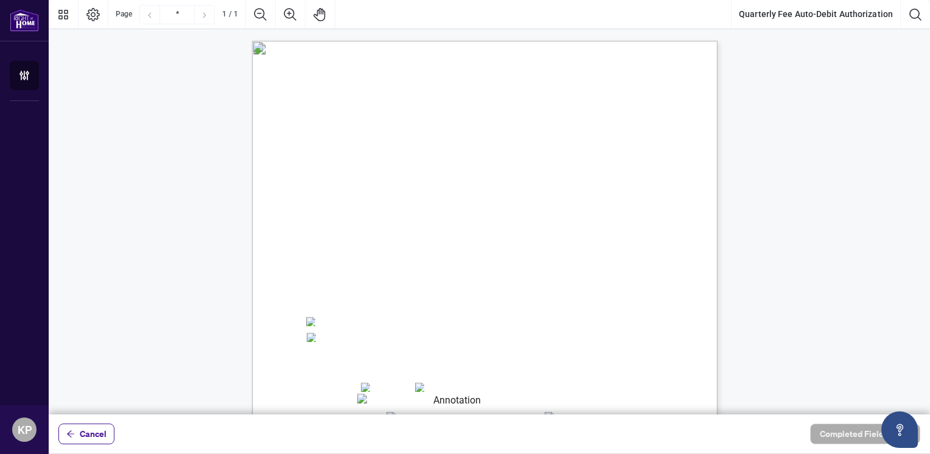
scroll to position [0, 0]
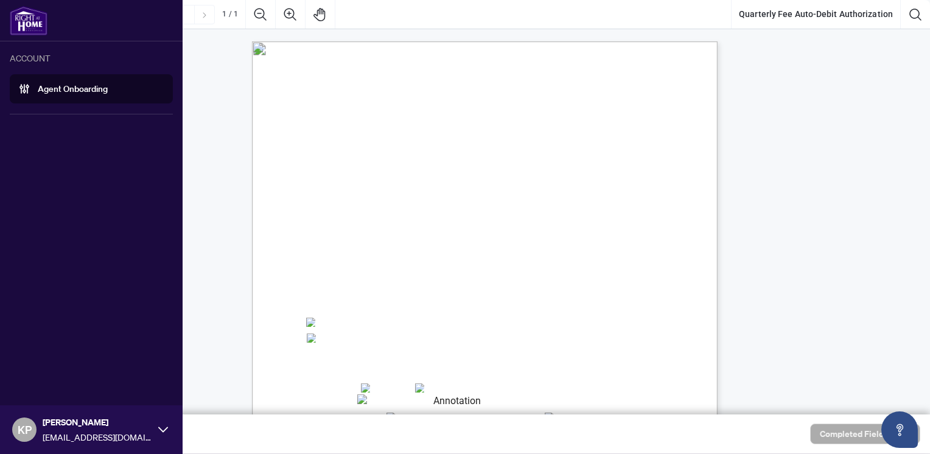
click at [26, 31] on img at bounding box center [29, 20] width 38 height 29
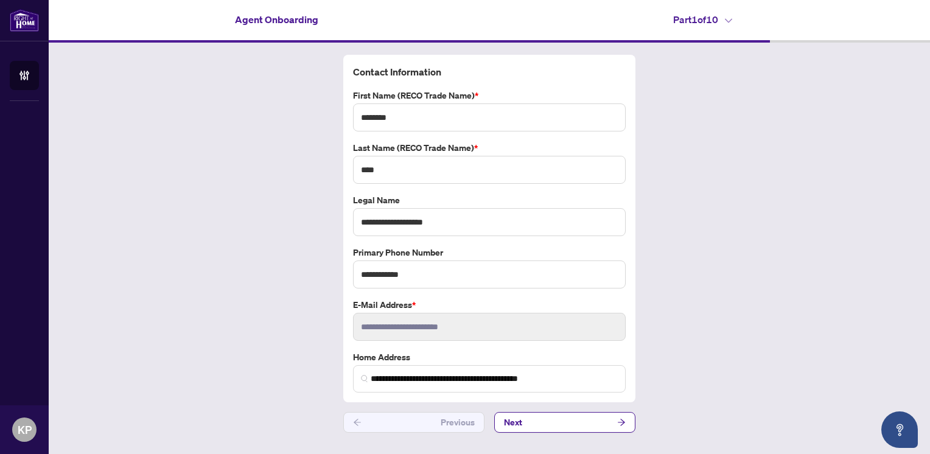
click at [729, 21] on icon at bounding box center [728, 20] width 7 height 5
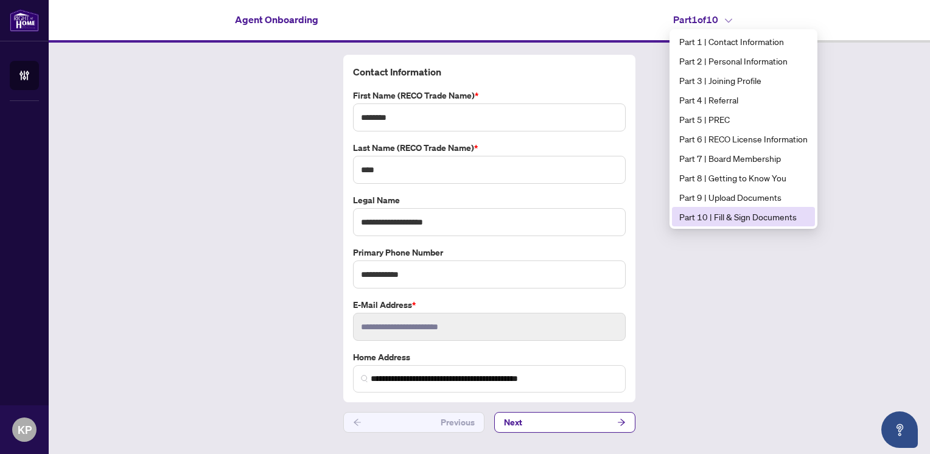
click at [732, 217] on span "Part 10 | Fill & Sign Documents" at bounding box center [744, 216] width 128 height 13
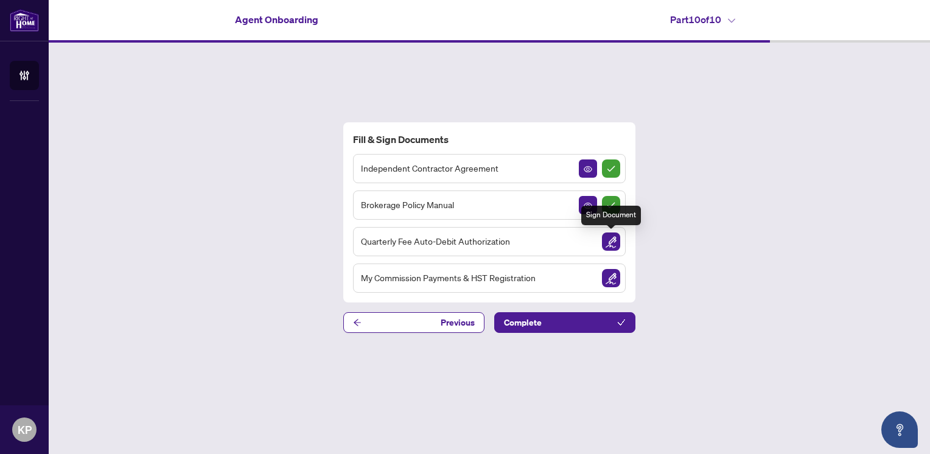
click at [609, 237] on img "Sign Document" at bounding box center [611, 242] width 18 height 18
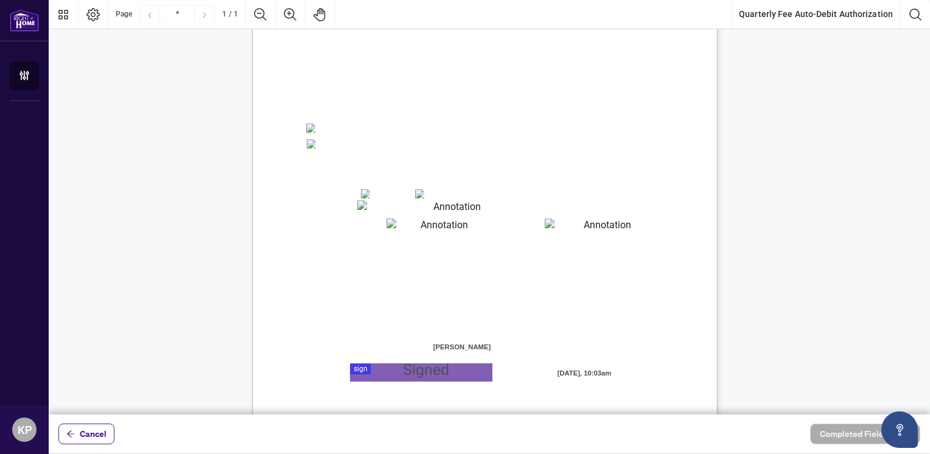
scroll to position [241, 0]
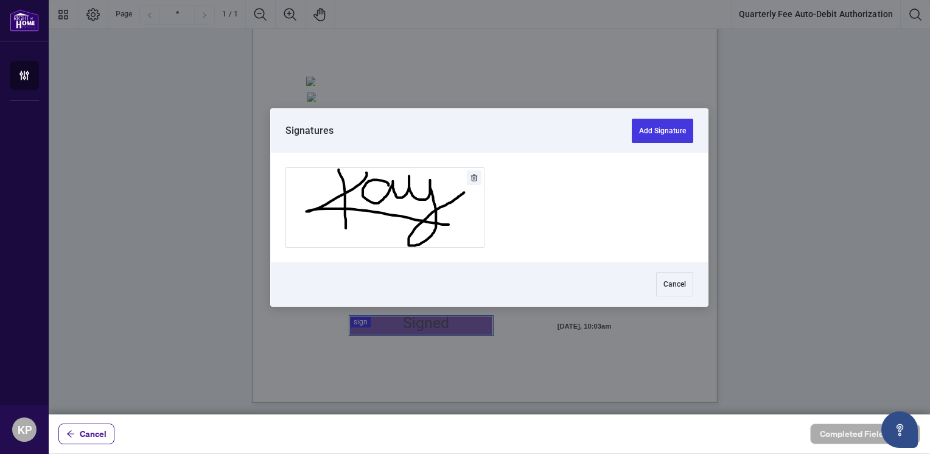
click at [449, 329] on div at bounding box center [490, 207] width 882 height 415
click at [443, 194] on button "Add Signature" at bounding box center [385, 207] width 198 height 79
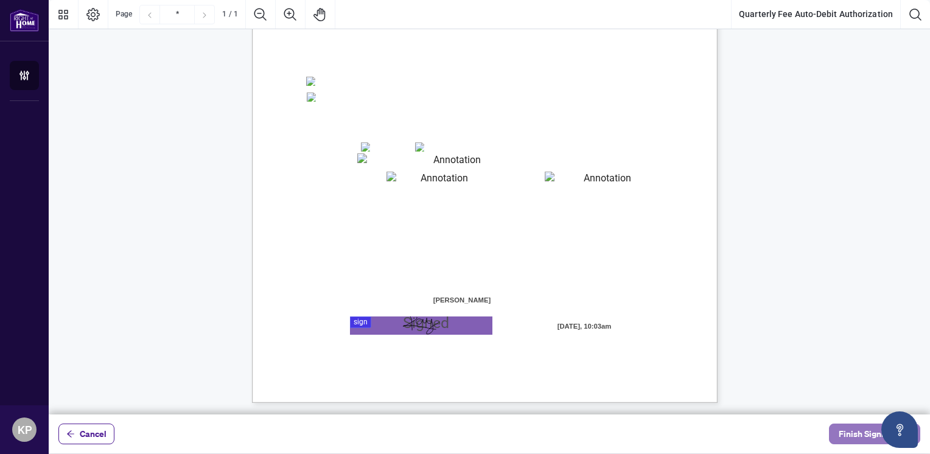
click at [857, 440] on span "Finish Signing" at bounding box center [866, 433] width 55 height 19
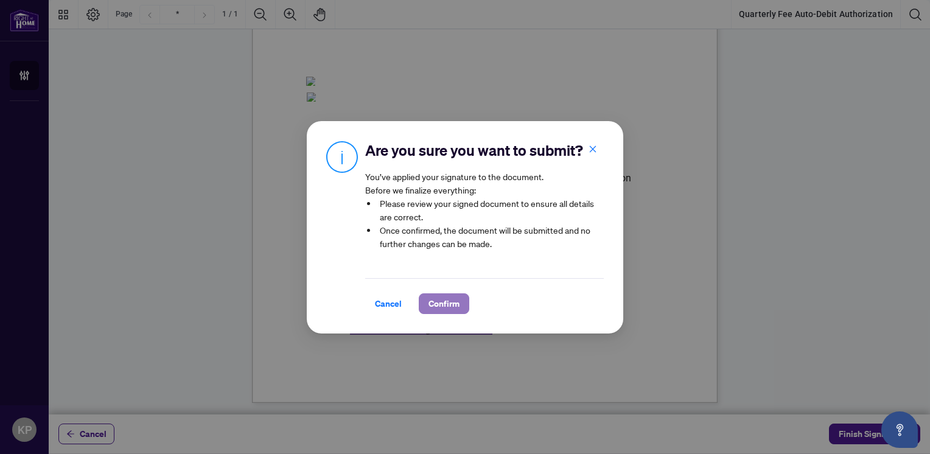
click at [460, 310] on button "Confirm" at bounding box center [444, 303] width 51 height 21
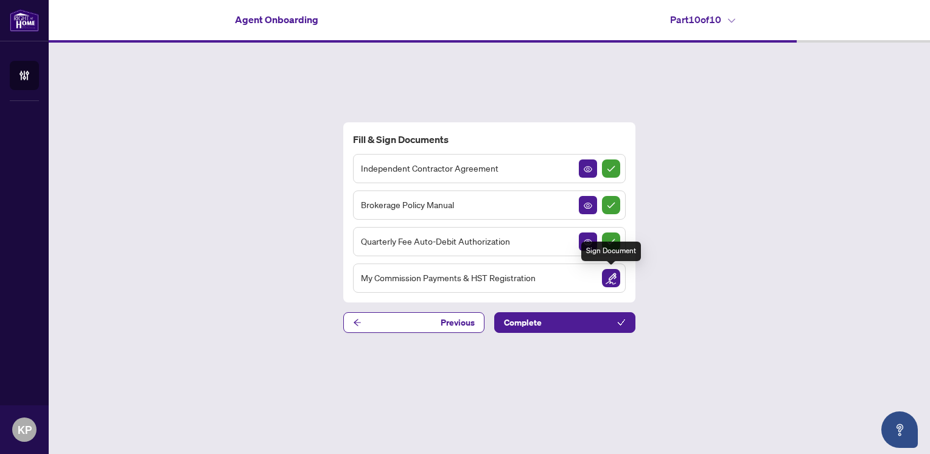
click at [614, 280] on img "Sign Document" at bounding box center [611, 278] width 18 height 18
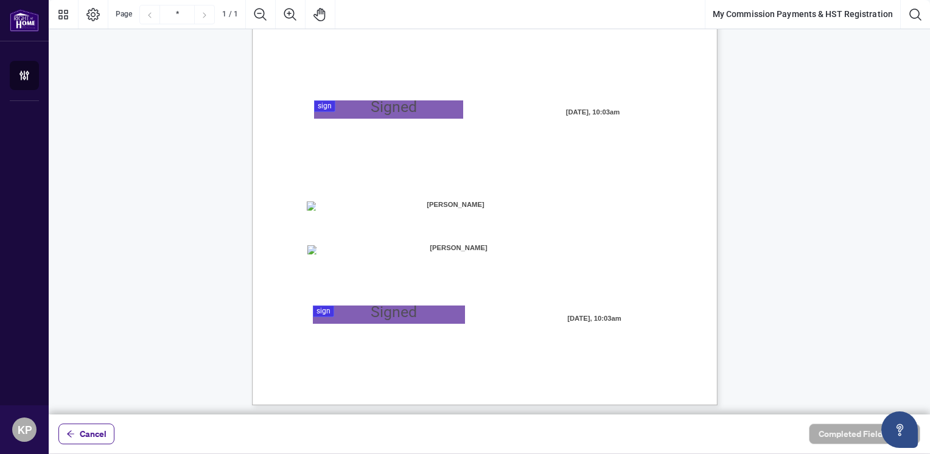
scroll to position [72, 0]
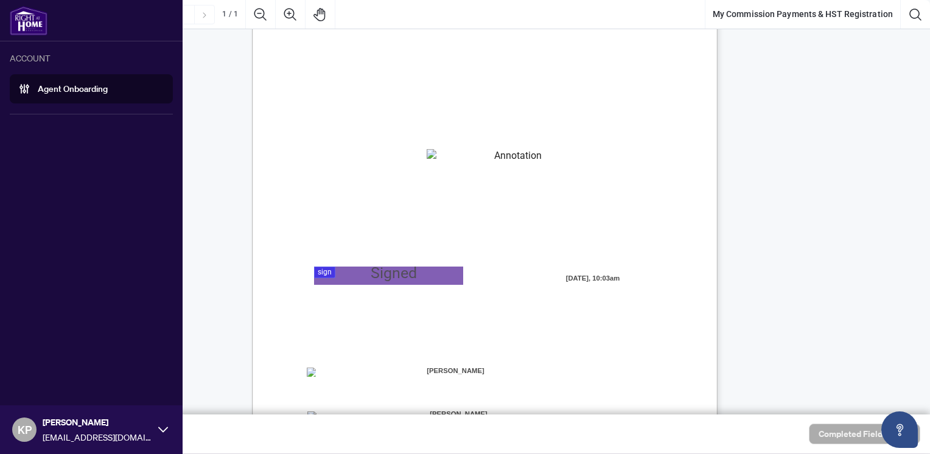
click at [32, 19] on img at bounding box center [29, 20] width 38 height 29
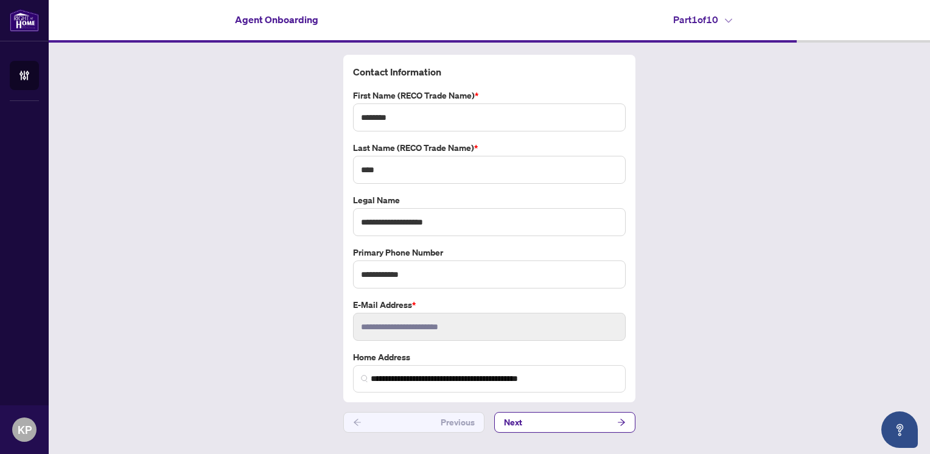
click at [718, 20] on h4 "Part 1 of 10" at bounding box center [702, 19] width 59 height 15
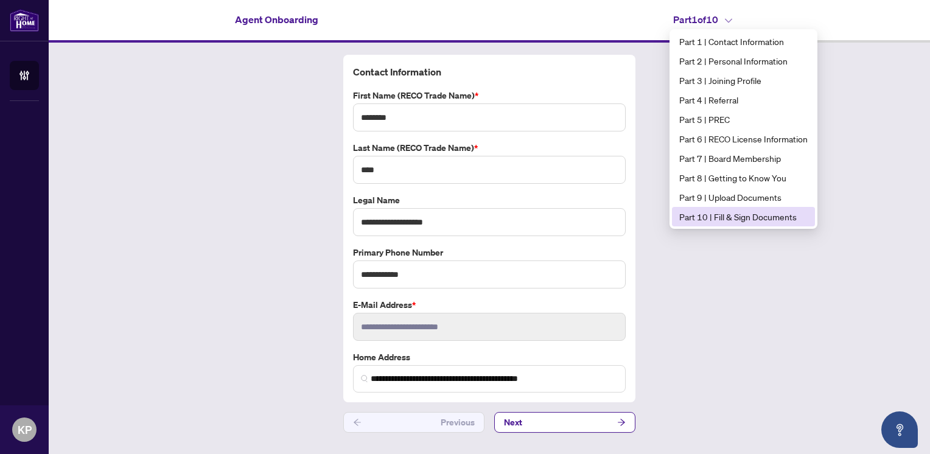
click at [732, 209] on li "Part 10 | Fill & Sign Documents" at bounding box center [743, 216] width 143 height 19
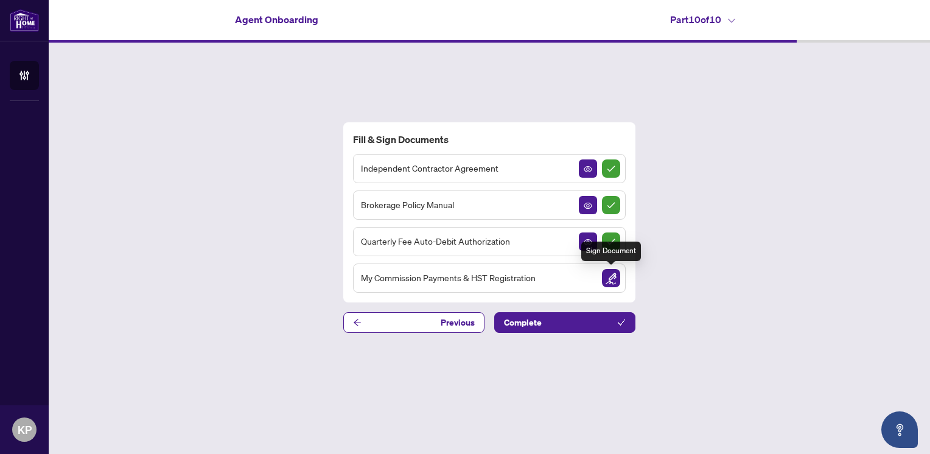
click at [606, 280] on img "Sign Document" at bounding box center [611, 278] width 18 height 18
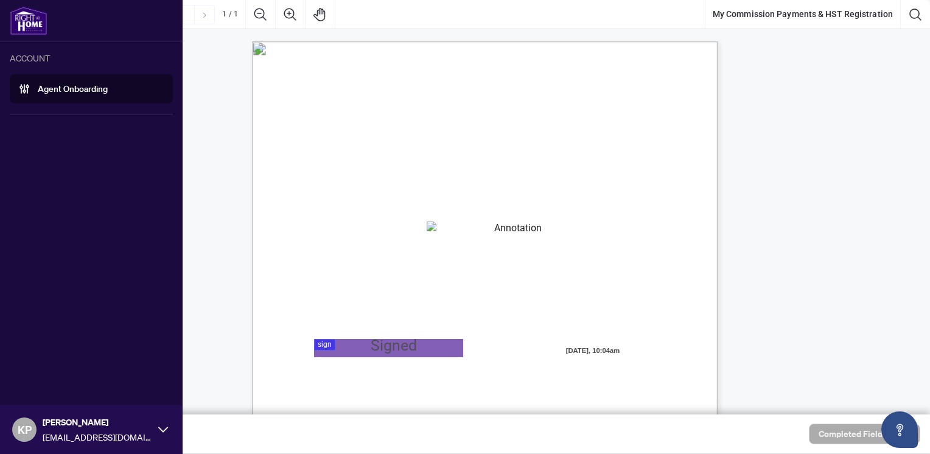
click at [27, 23] on img at bounding box center [29, 20] width 38 height 29
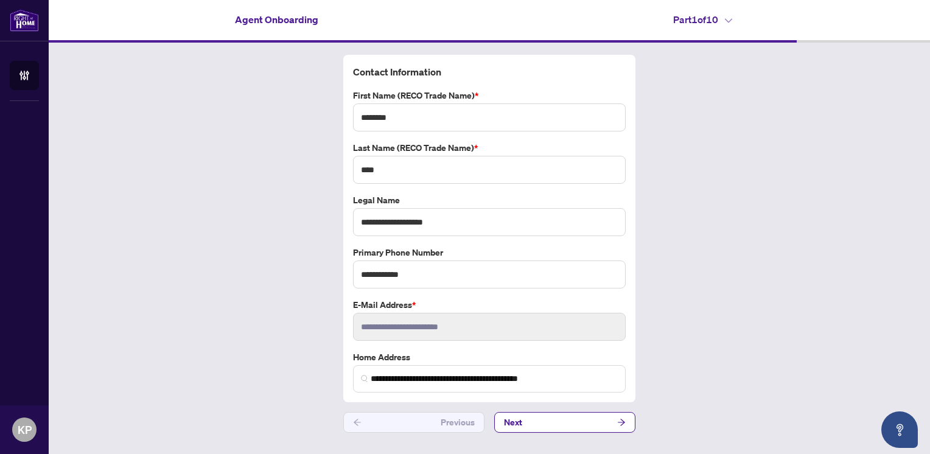
click at [731, 21] on icon at bounding box center [728, 21] width 7 height 4
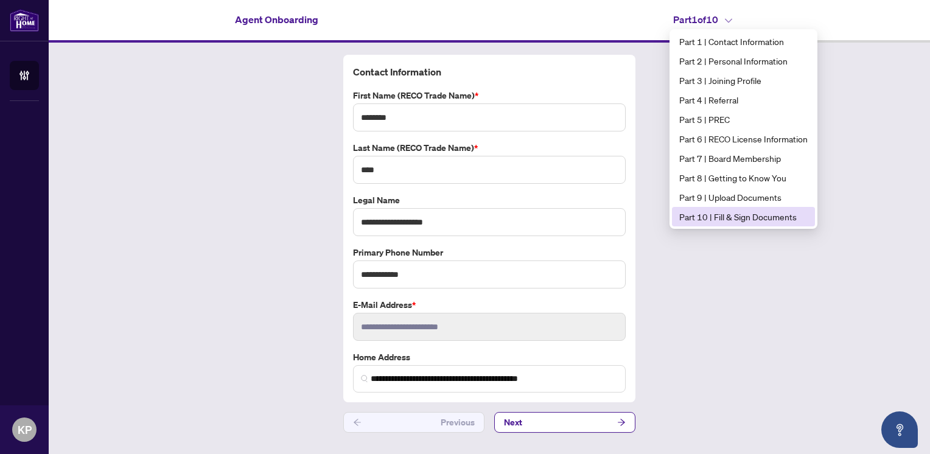
click at [748, 214] on span "Part 10 | Fill & Sign Documents" at bounding box center [744, 216] width 128 height 13
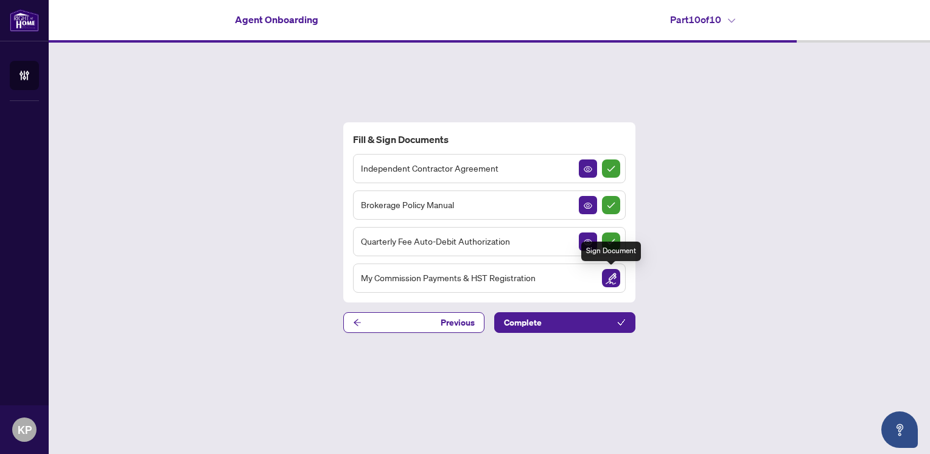
click at [614, 279] on img "Sign Document" at bounding box center [611, 278] width 18 height 18
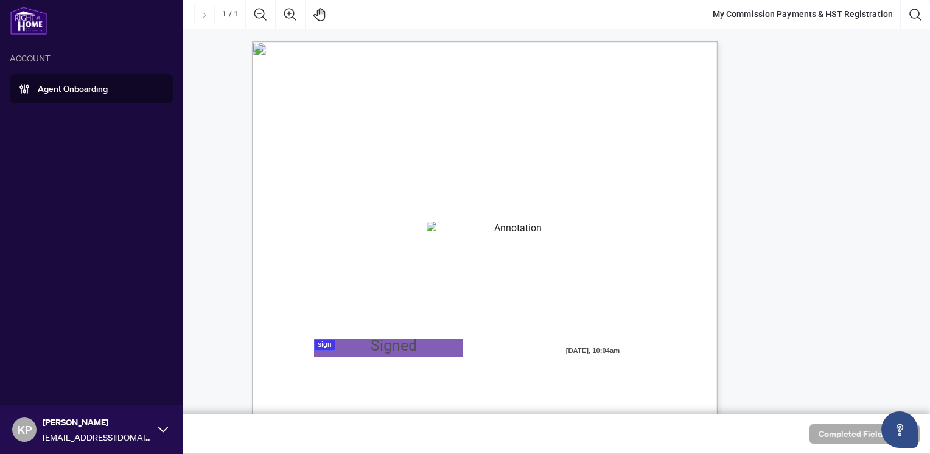
click at [30, 30] on img at bounding box center [29, 20] width 38 height 29
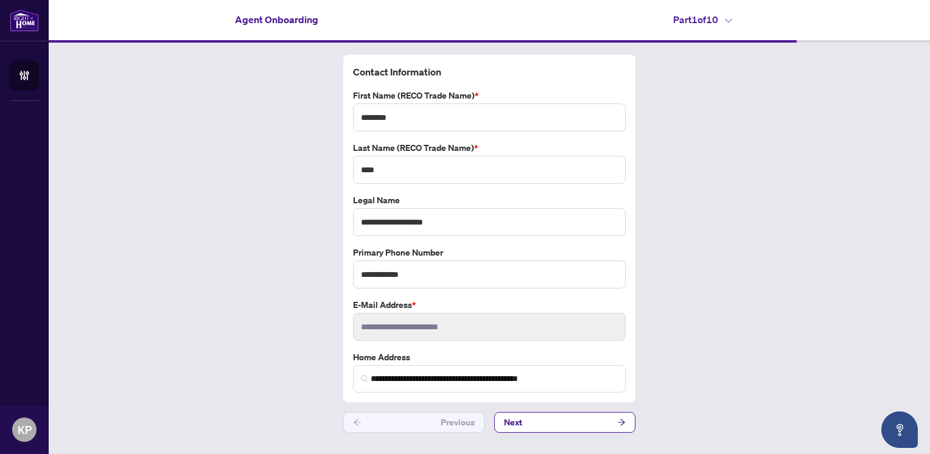
click at [731, 21] on icon at bounding box center [728, 21] width 7 height 4
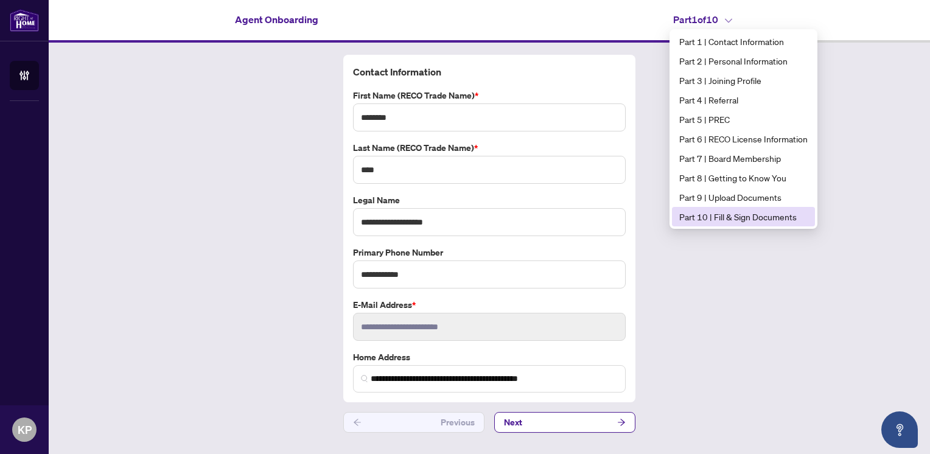
click at [762, 218] on span "Part 10 | Fill & Sign Documents" at bounding box center [744, 216] width 128 height 13
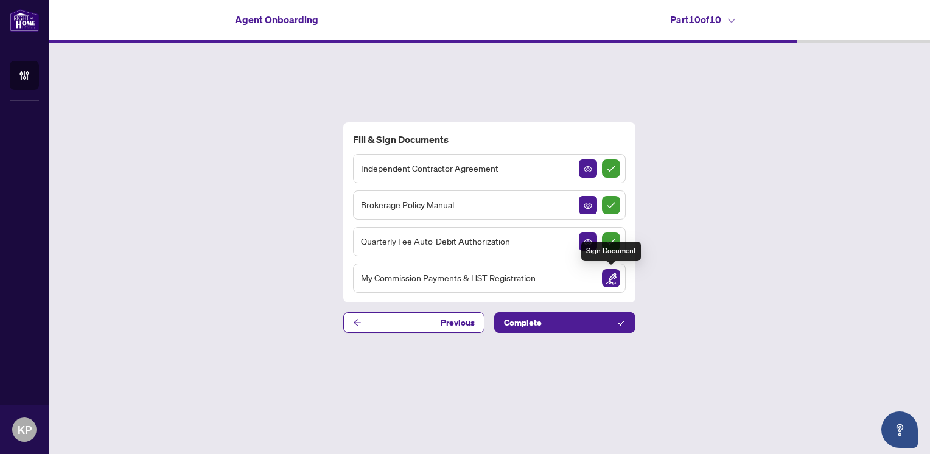
click at [609, 281] on img "Sign Document" at bounding box center [611, 278] width 18 height 18
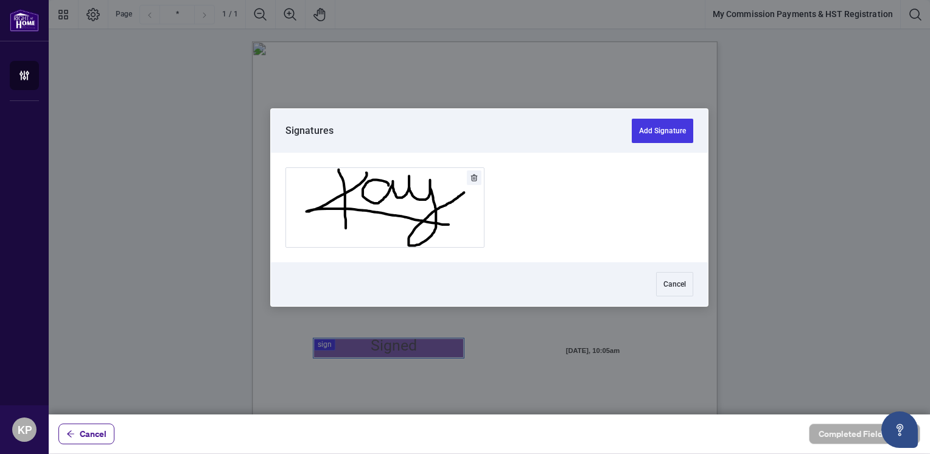
click at [419, 348] on div at bounding box center [490, 207] width 882 height 415
click at [388, 191] on button "Add Signature" at bounding box center [385, 207] width 198 height 79
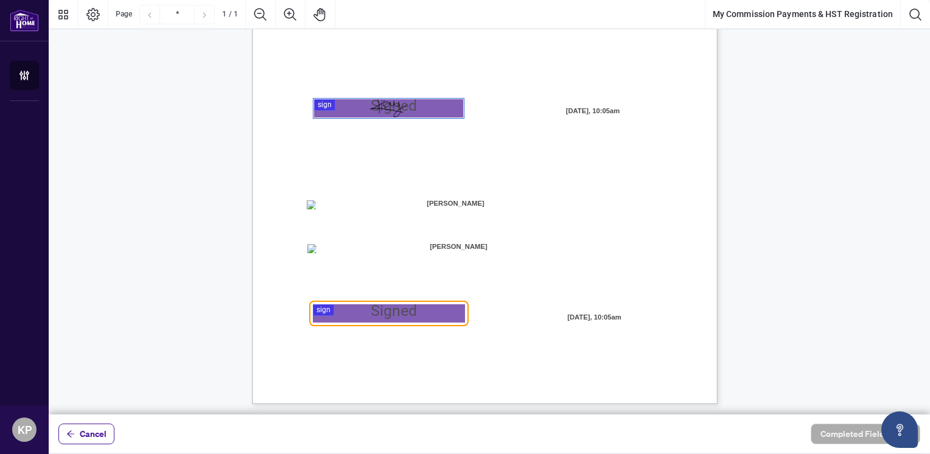
scroll to position [241, 0]
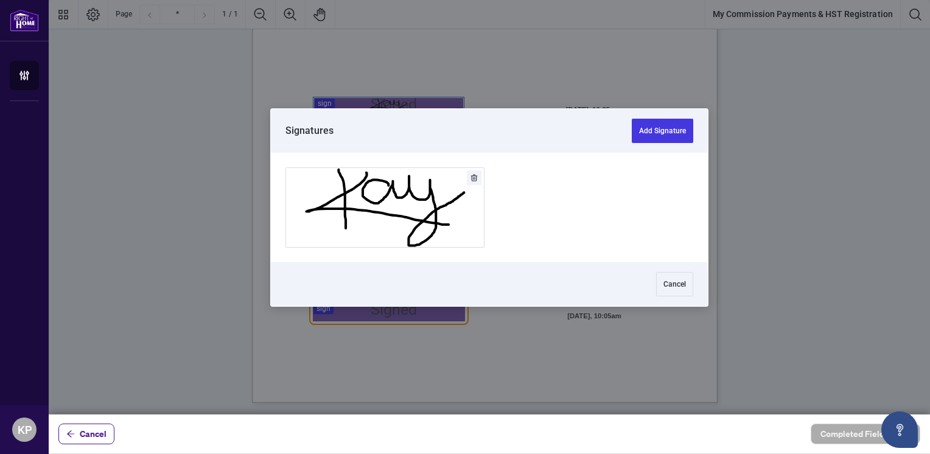
click at [420, 310] on div at bounding box center [490, 207] width 882 height 415
click at [429, 192] on button "Add Signature" at bounding box center [385, 207] width 198 height 79
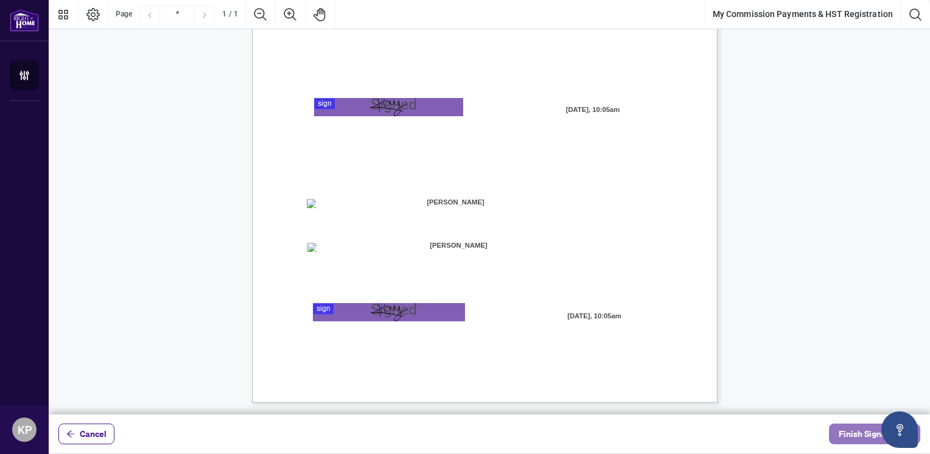
click at [856, 434] on span "Finish Signing" at bounding box center [866, 433] width 55 height 19
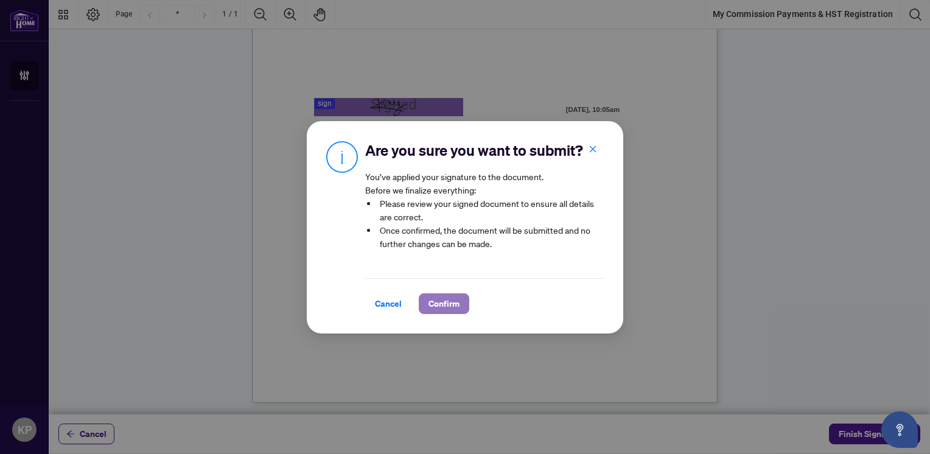
click at [453, 314] on span "Confirm" at bounding box center [444, 303] width 31 height 19
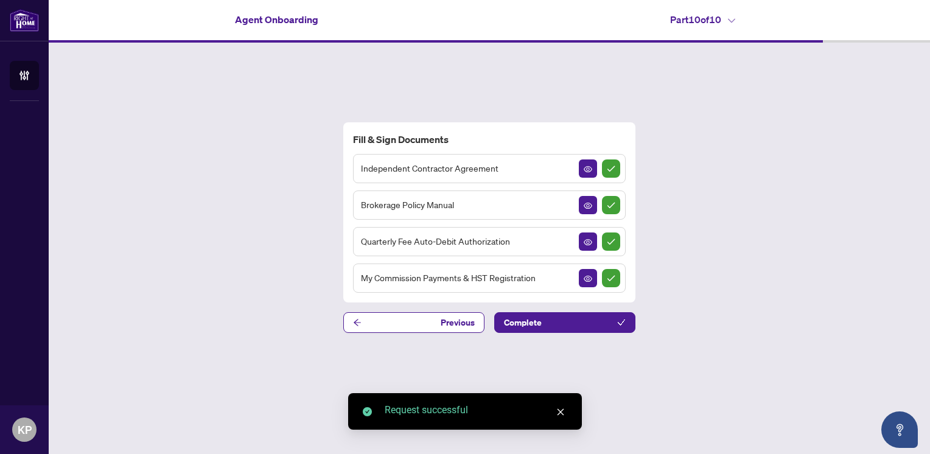
click at [717, 24] on h4 "Part 10 of 10" at bounding box center [702, 19] width 65 height 15
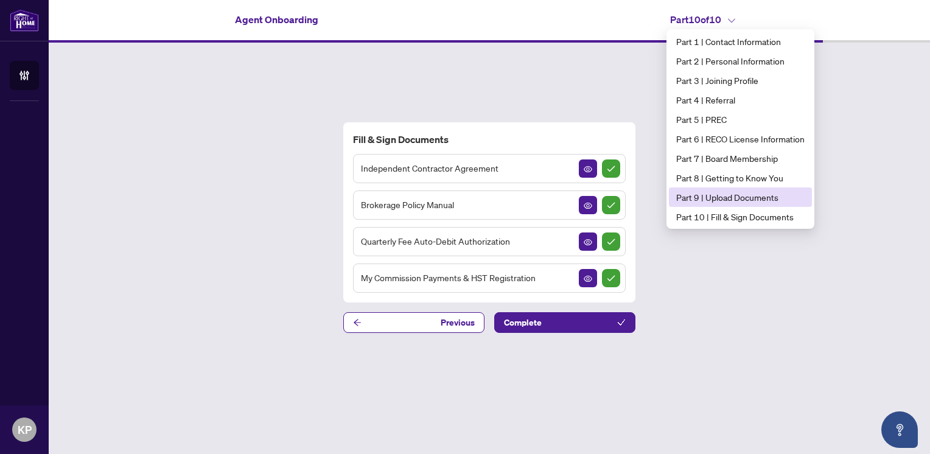
click at [718, 203] on span "Part 9 | Upload Documents" at bounding box center [740, 197] width 128 height 13
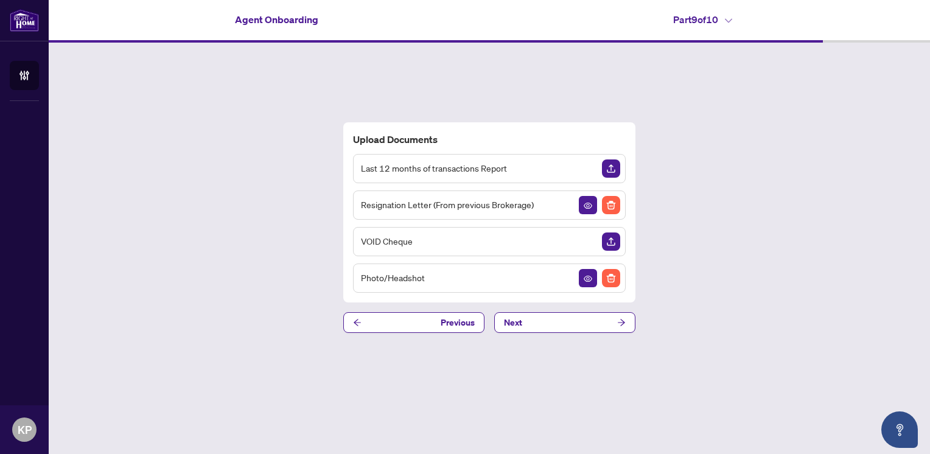
click at [701, 22] on h4 "Part 9 of 10" at bounding box center [702, 19] width 59 height 15
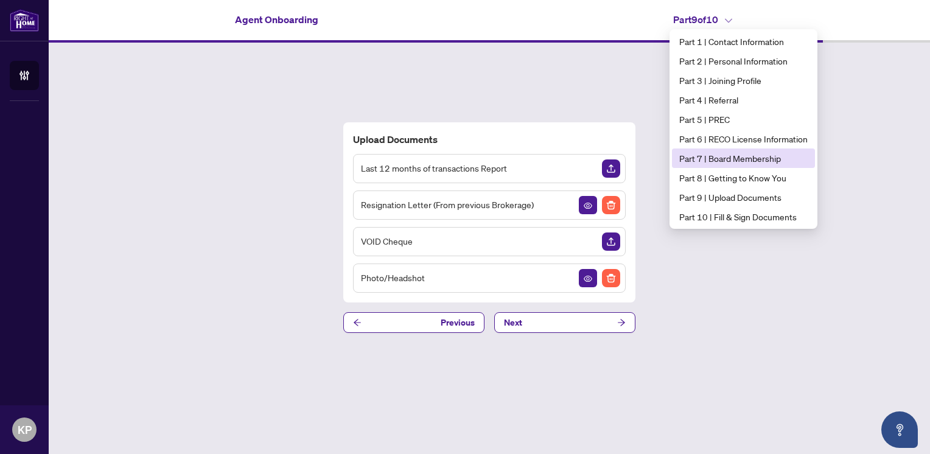
click at [732, 162] on span "Part 7 | Board Membership" at bounding box center [744, 158] width 128 height 13
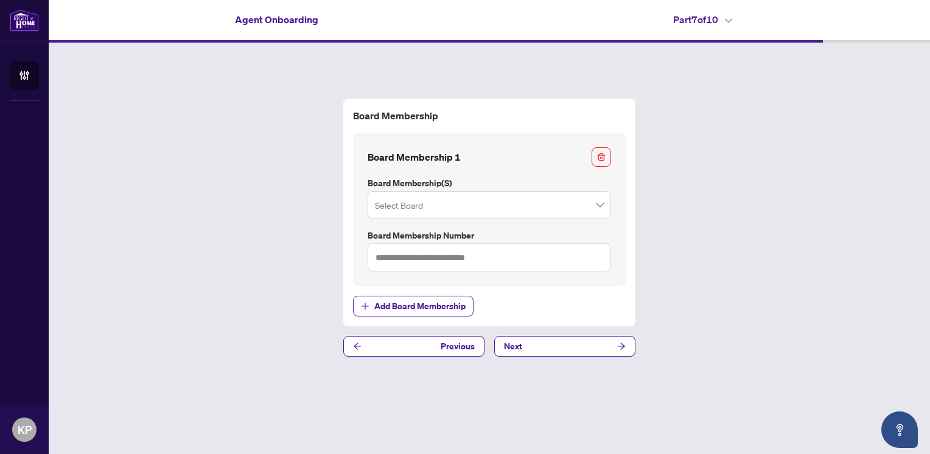
click at [700, 26] on h4 "Part 7 of 10" at bounding box center [702, 19] width 59 height 15
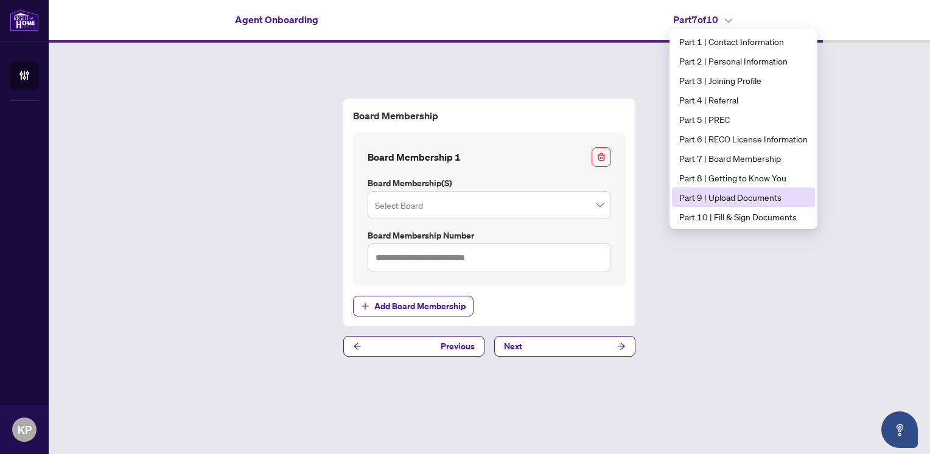
click at [750, 194] on span "Part 9 | Upload Documents" at bounding box center [744, 197] width 128 height 13
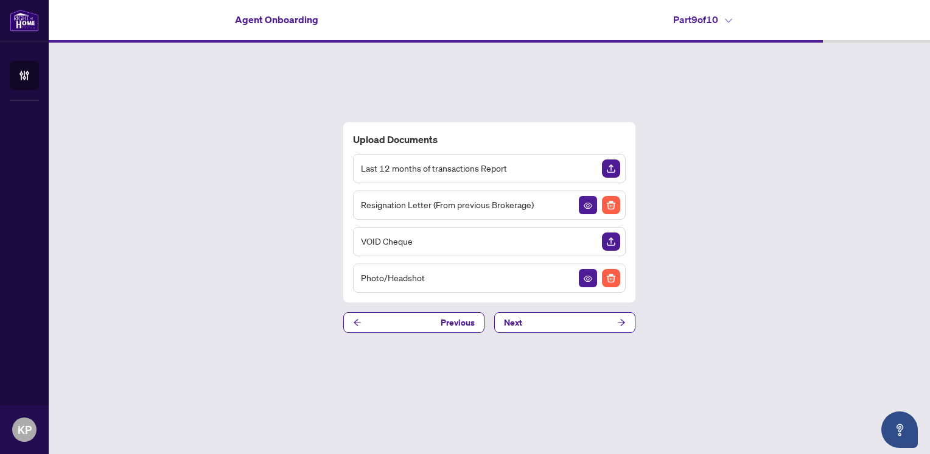
click at [708, 23] on h4 "Part 9 of 10" at bounding box center [702, 19] width 59 height 15
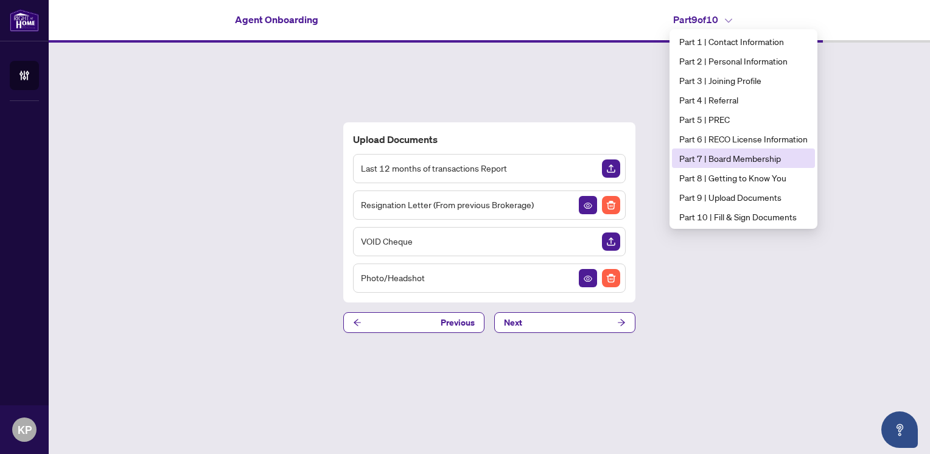
click at [747, 154] on span "Part 7 | Board Membership" at bounding box center [744, 158] width 128 height 13
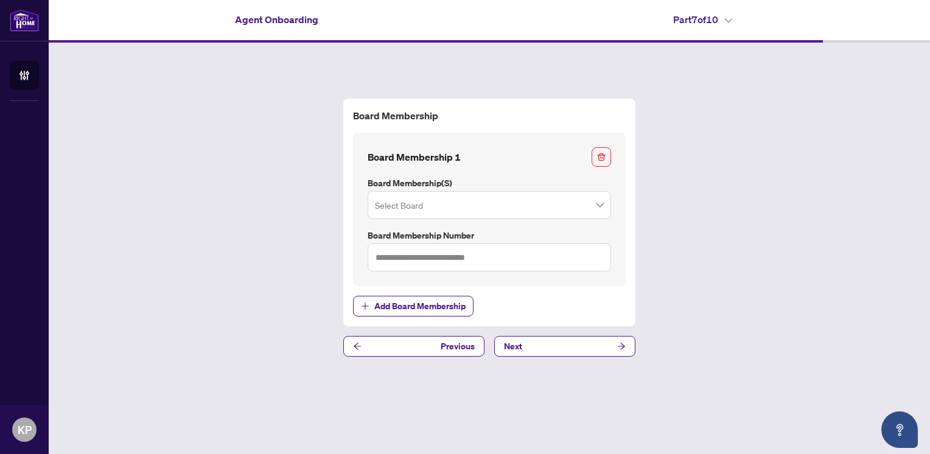
click at [731, 16] on h4 "Part 7 of 10" at bounding box center [702, 19] width 59 height 15
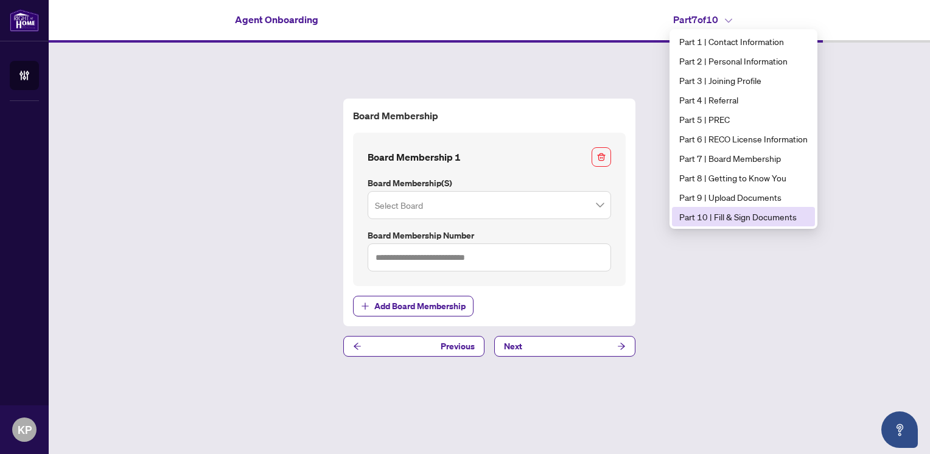
click at [720, 220] on span "Part 10 | Fill & Sign Documents" at bounding box center [744, 216] width 128 height 13
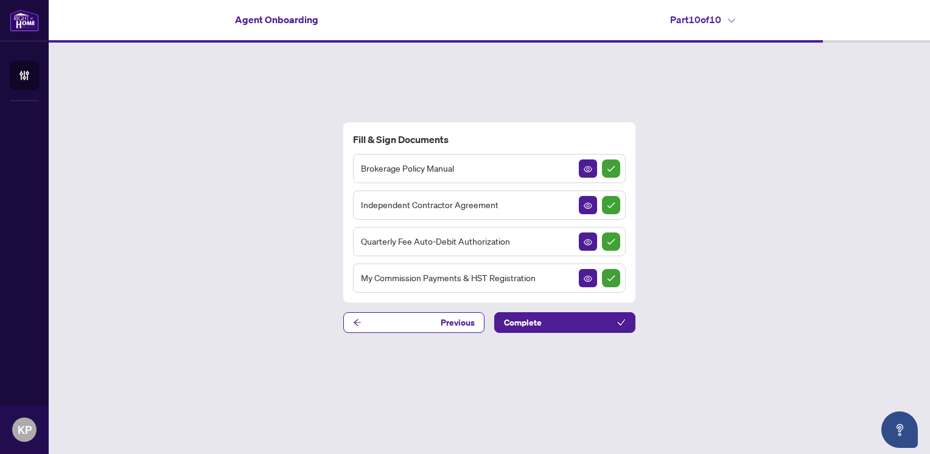
click at [722, 21] on h4 "Part 10 of 10" at bounding box center [702, 19] width 65 height 15
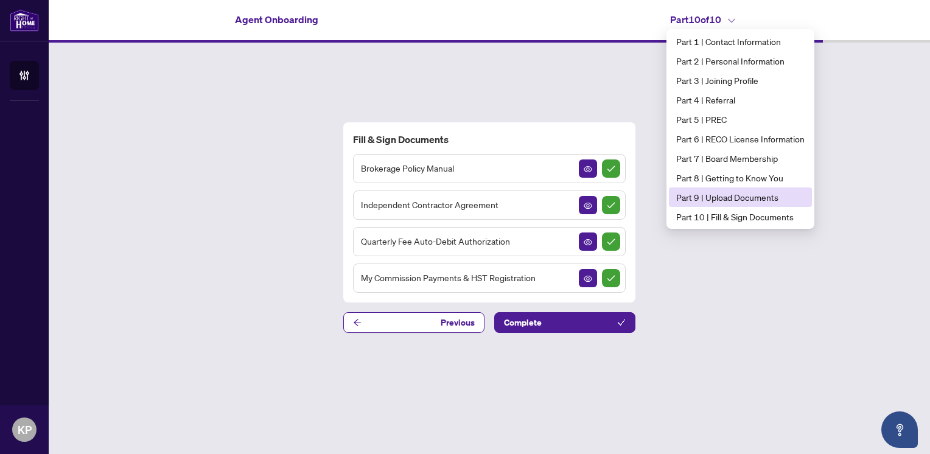
click at [738, 197] on span "Part 9 | Upload Documents" at bounding box center [740, 197] width 128 height 13
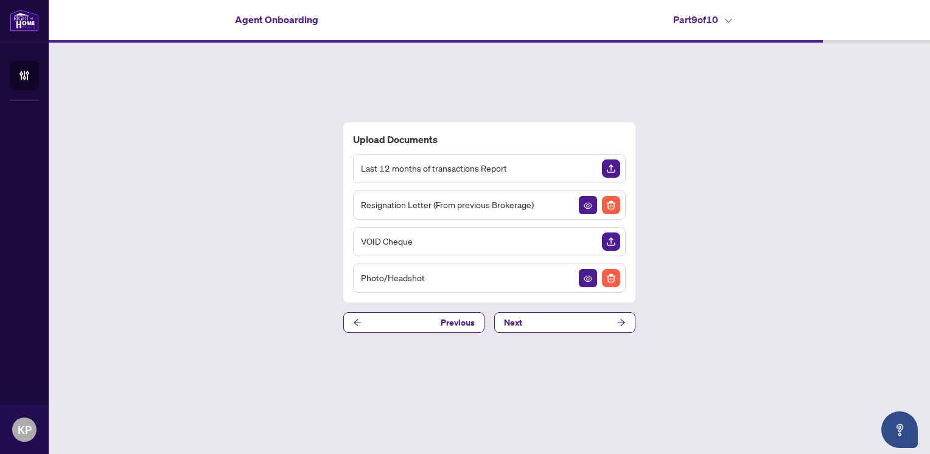
click at [711, 16] on h4 "Part 9 of 10" at bounding box center [702, 19] width 59 height 15
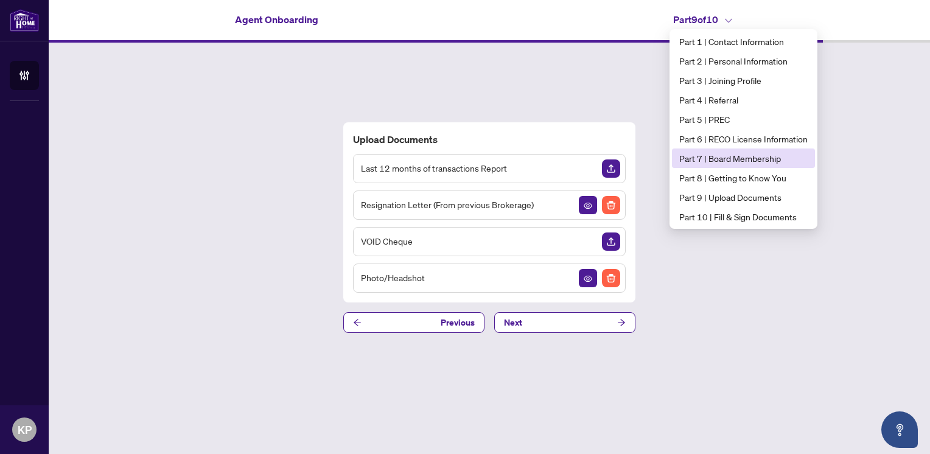
click at [729, 161] on span "Part 7 | Board Membership" at bounding box center [744, 158] width 128 height 13
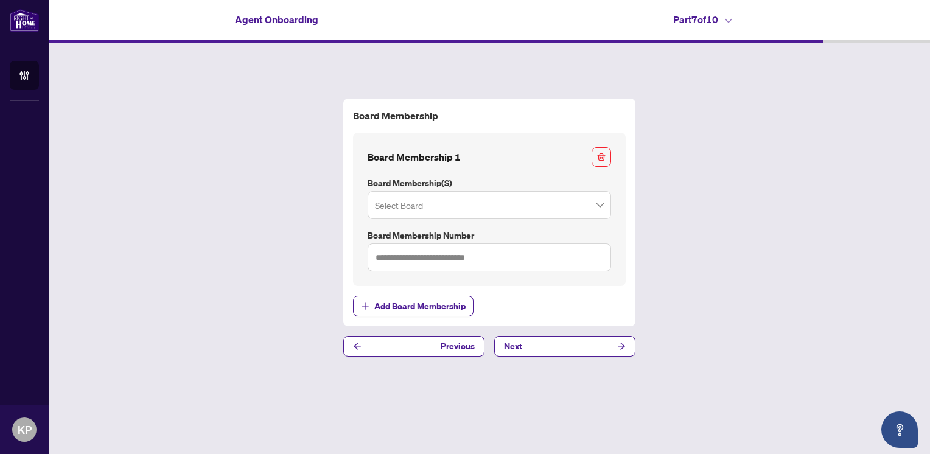
click at [826, 225] on div "Board Membership Board Membership 1 Board Membership(s) Select Board Board Memb…" at bounding box center [490, 228] width 882 height 370
click at [723, 23] on h4 "Part 7 of 10" at bounding box center [702, 19] width 59 height 15
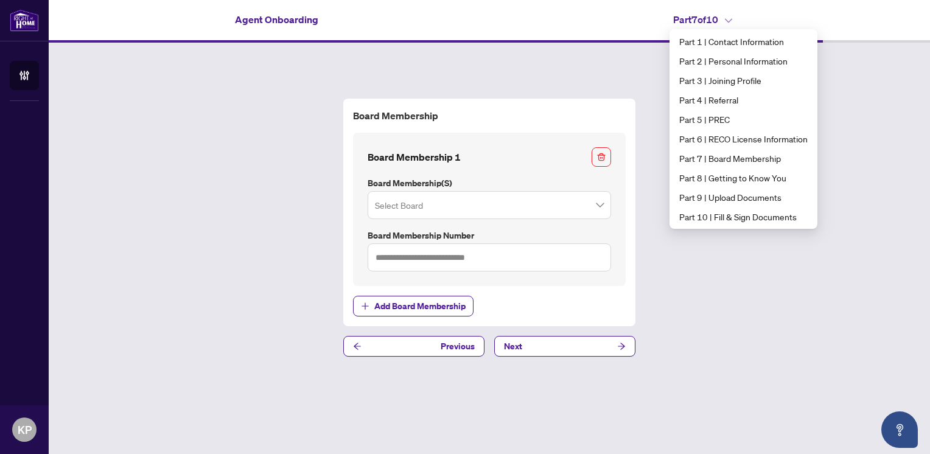
click at [723, 342] on div "Board Membership Board Membership 1 Board Membership(s) Select Board Board Memb…" at bounding box center [490, 228] width 882 height 370
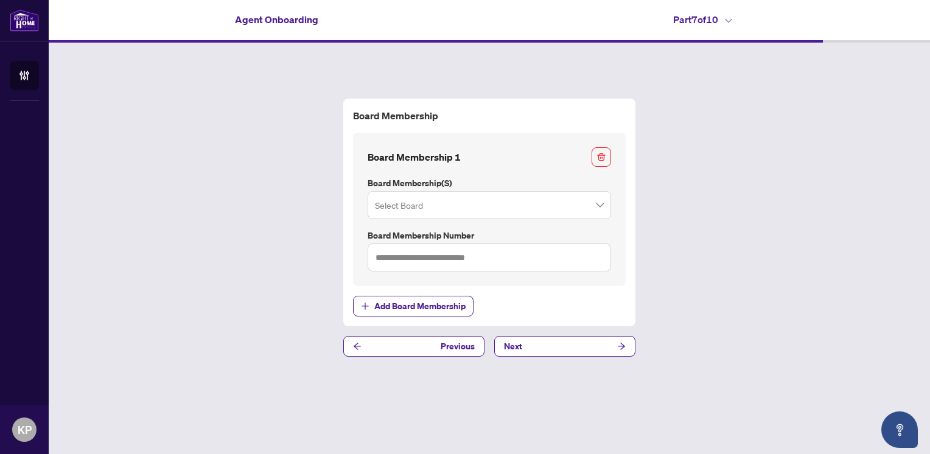
click at [725, 200] on div "Board Membership Board Membership 1 Board Membership(s) Select Board Board Memb…" at bounding box center [490, 228] width 882 height 370
click at [796, 158] on div "Board Membership Board Membership 1 Board Membership(s) Select Board Board Memb…" at bounding box center [490, 228] width 882 height 370
click at [726, 22] on h4 "Part 7 of 10" at bounding box center [702, 19] width 59 height 15
click at [759, 250] on div "Board Membership Board Membership 1 Board Membership(s) Select Board Board Memb…" at bounding box center [490, 228] width 882 height 370
click at [723, 19] on h4 "Part 7 of 10" at bounding box center [702, 19] width 59 height 15
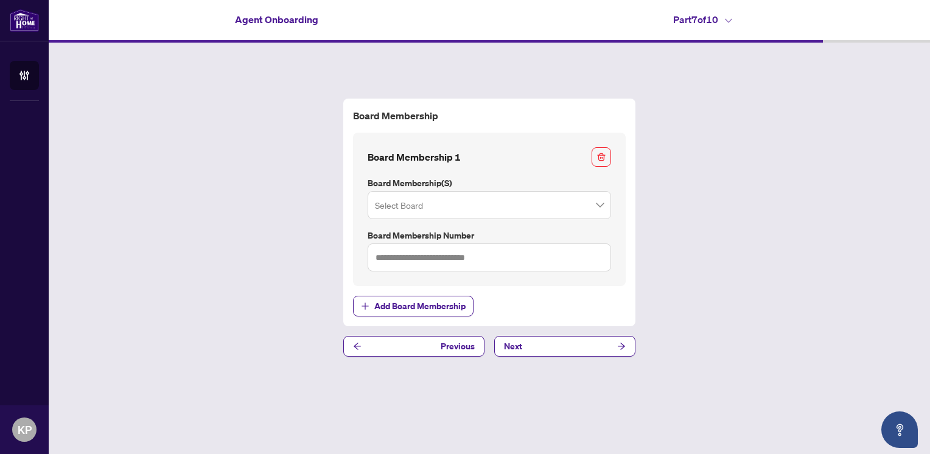
click at [775, 278] on div "Board Membership Board Membership 1 Board Membership(s) Select Board Board Memb…" at bounding box center [490, 228] width 882 height 370
click at [706, 24] on h4 "Part 7 of 10" at bounding box center [702, 19] width 59 height 15
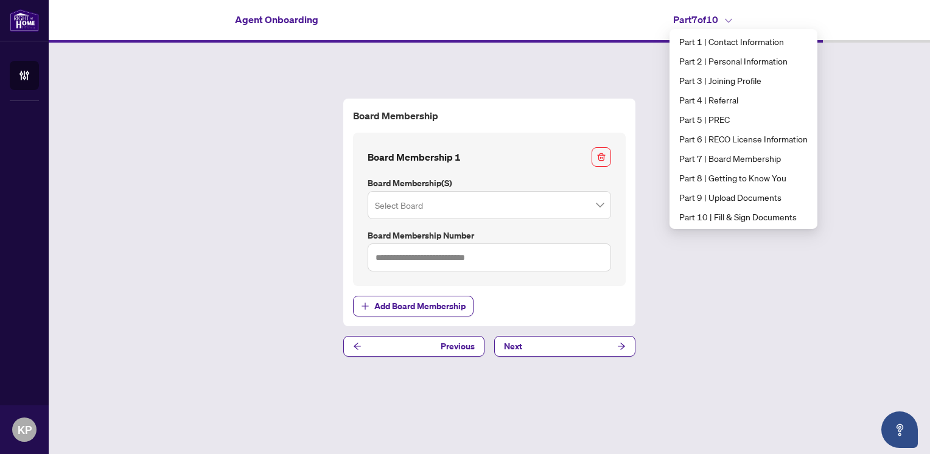
click at [581, 208] on input "search" at bounding box center [484, 207] width 218 height 27
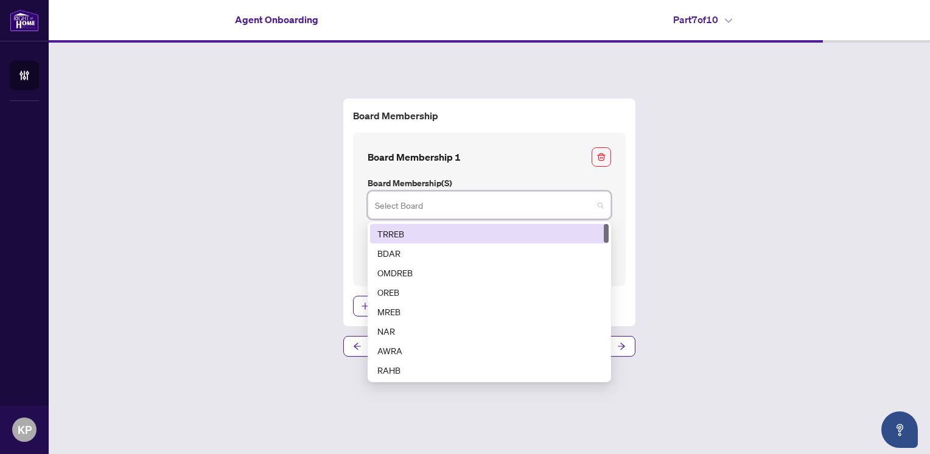
click at [544, 235] on div "TRREB" at bounding box center [490, 233] width 224 height 13
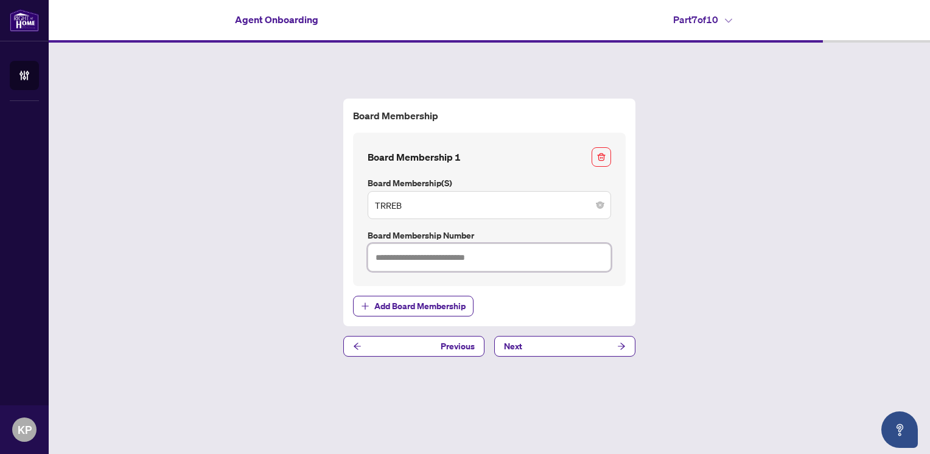
click at [512, 251] on input "text" at bounding box center [490, 258] width 244 height 28
click at [559, 339] on button "Next" at bounding box center [564, 346] width 141 height 21
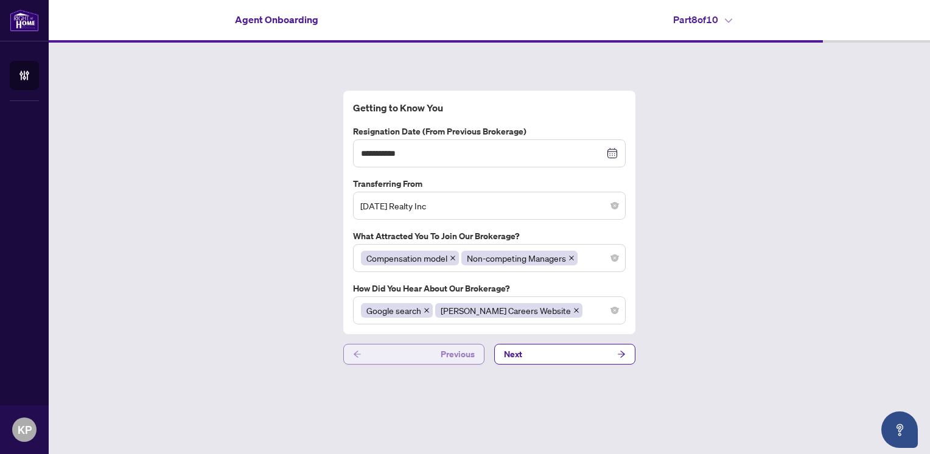
click at [438, 348] on button "Previous" at bounding box center [413, 354] width 141 height 21
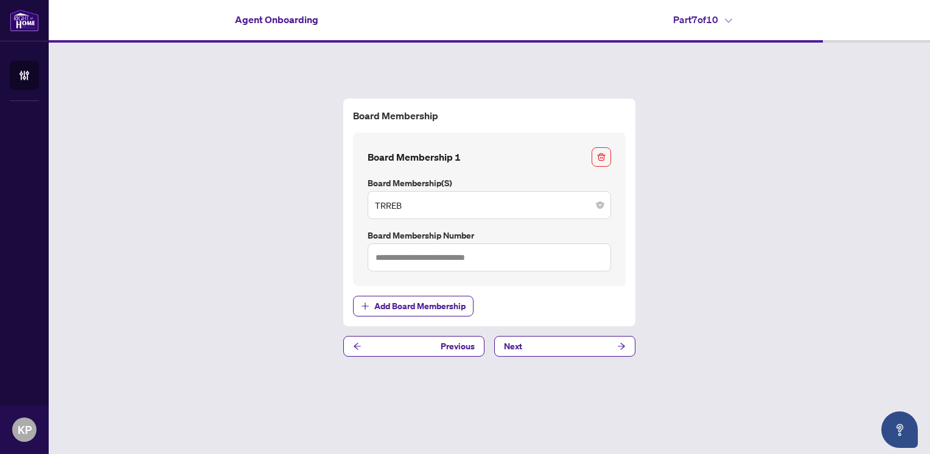
click at [712, 23] on h4 "Part 7 of 10" at bounding box center [702, 19] width 59 height 15
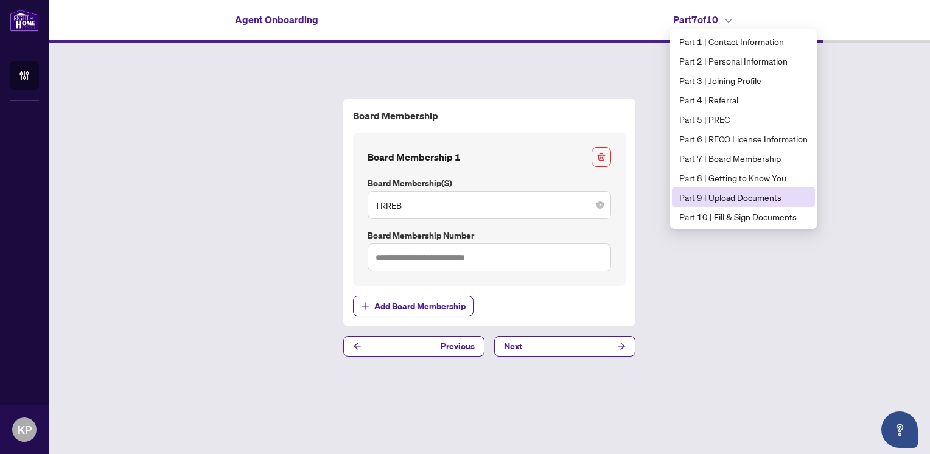
click at [718, 195] on span "Part 9 | Upload Documents" at bounding box center [744, 197] width 128 height 13
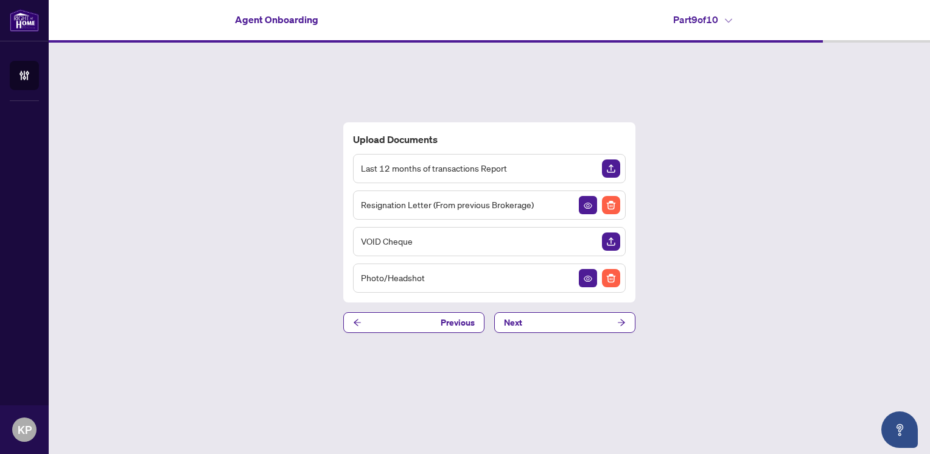
click at [732, 15] on h4 "Part 9 of 10" at bounding box center [702, 19] width 59 height 15
click at [832, 230] on div "Upload Documents Last 12 months of transactions Report Resignation Letter (From…" at bounding box center [490, 228] width 882 height 370
click at [616, 247] on img "Upload Document" at bounding box center [611, 242] width 18 height 18
click at [586, 284] on span "button" at bounding box center [588, 278] width 9 height 13
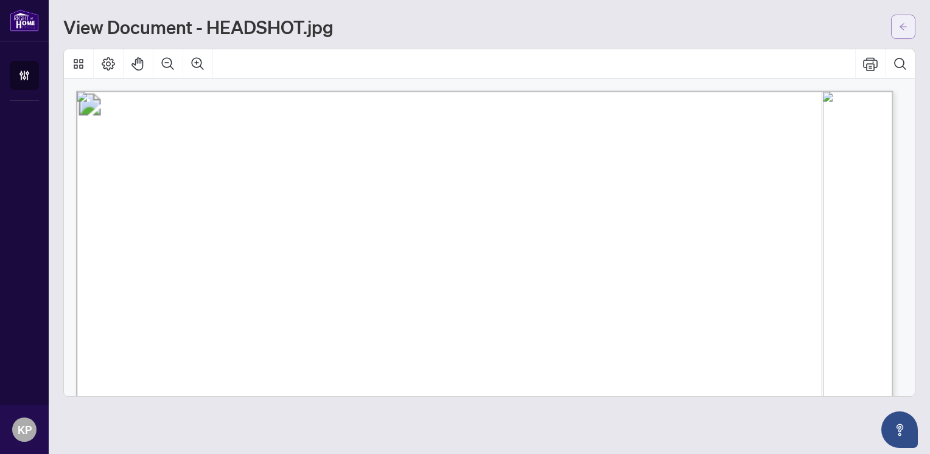
click at [903, 30] on icon "arrow-left" at bounding box center [903, 27] width 9 height 9
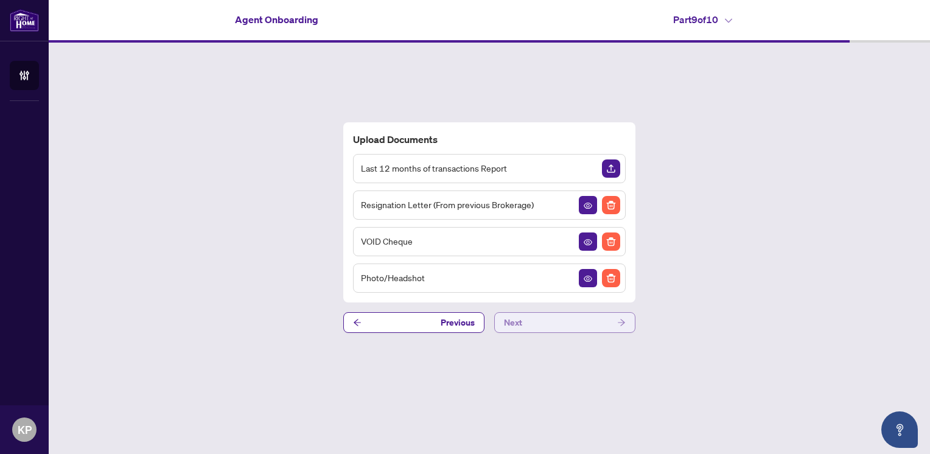
click at [584, 318] on button "Next" at bounding box center [564, 322] width 141 height 21
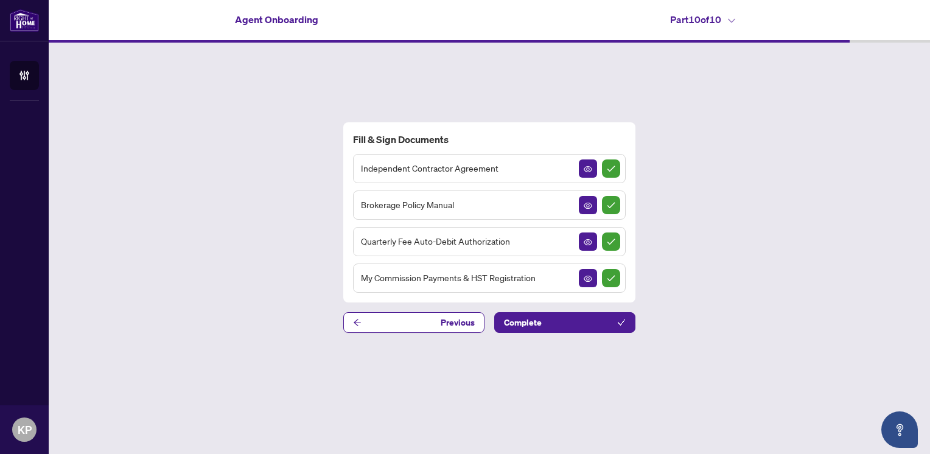
click at [584, 318] on button "Complete" at bounding box center [564, 322] width 141 height 21
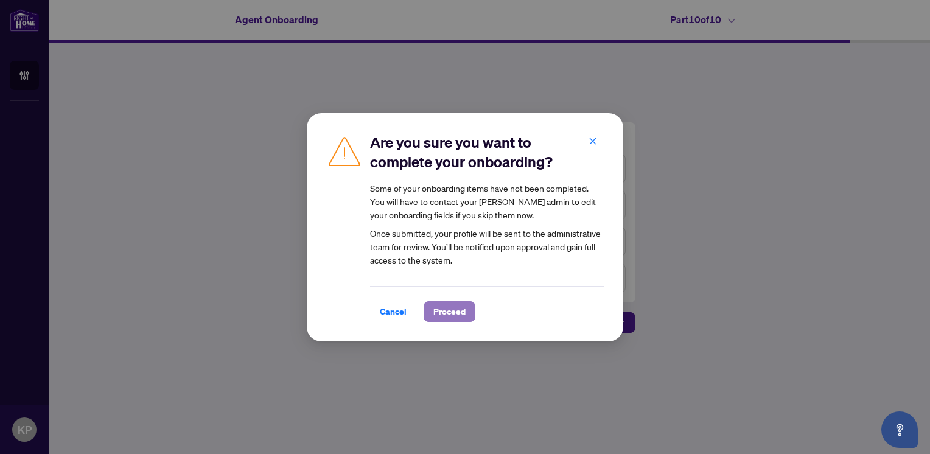
click at [448, 317] on span "Proceed" at bounding box center [450, 311] width 32 height 19
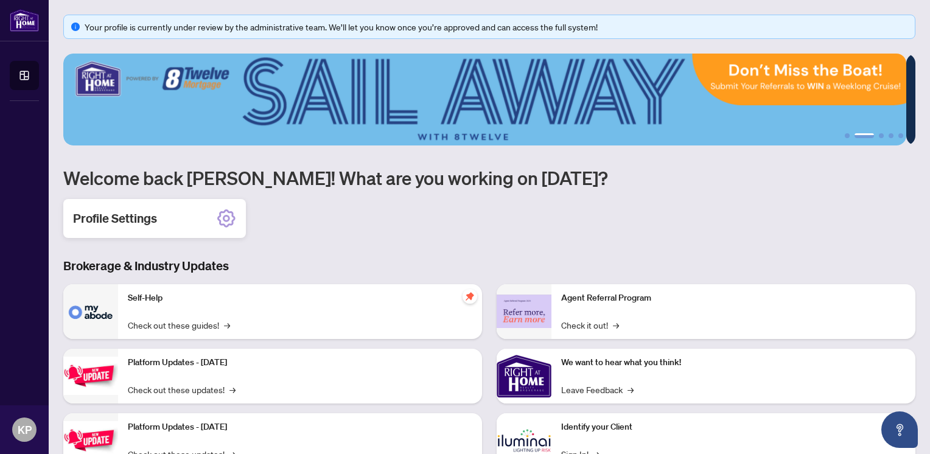
click at [151, 220] on h2 "Profile Settings" at bounding box center [115, 218] width 84 height 17
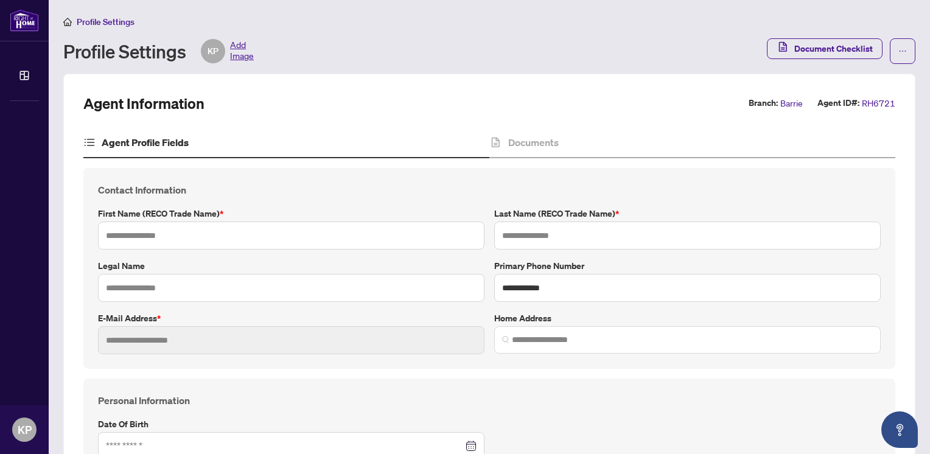
type input "********"
type input "****"
type input "**********"
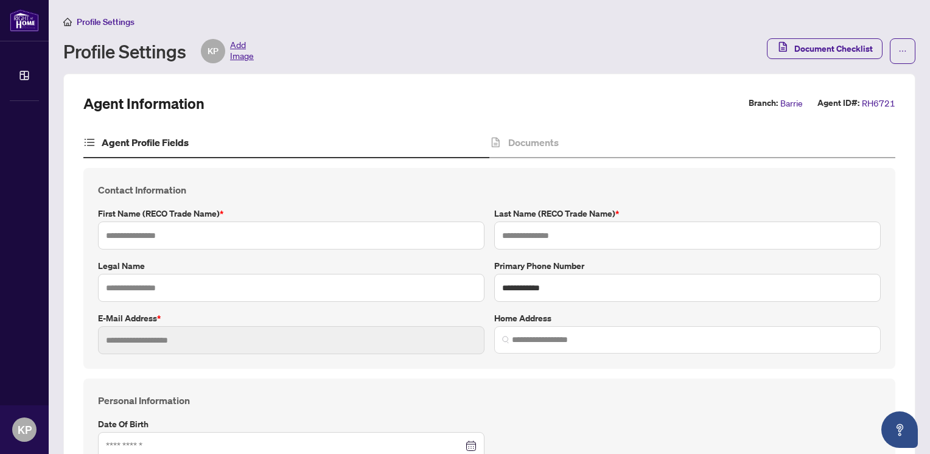
type input "*********"
type input "**********"
type input "*"
type input "*****"
type input "*******"
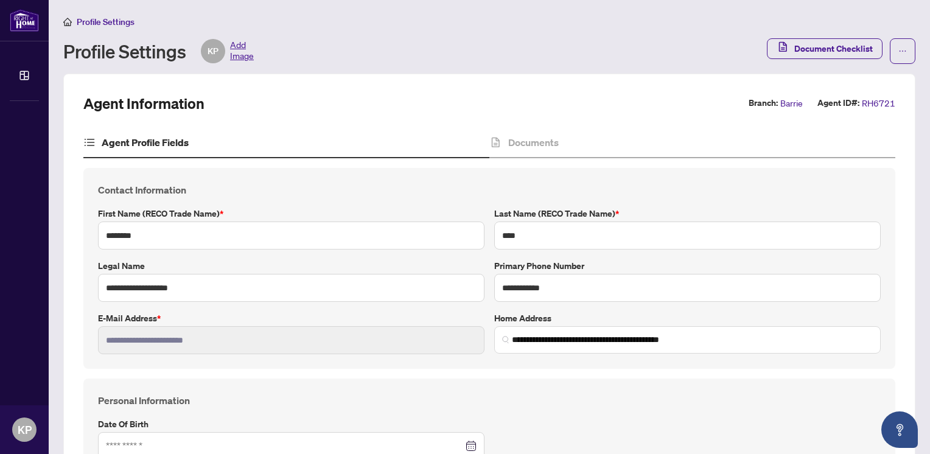
type input "**********"
type input "****"
type input "**********"
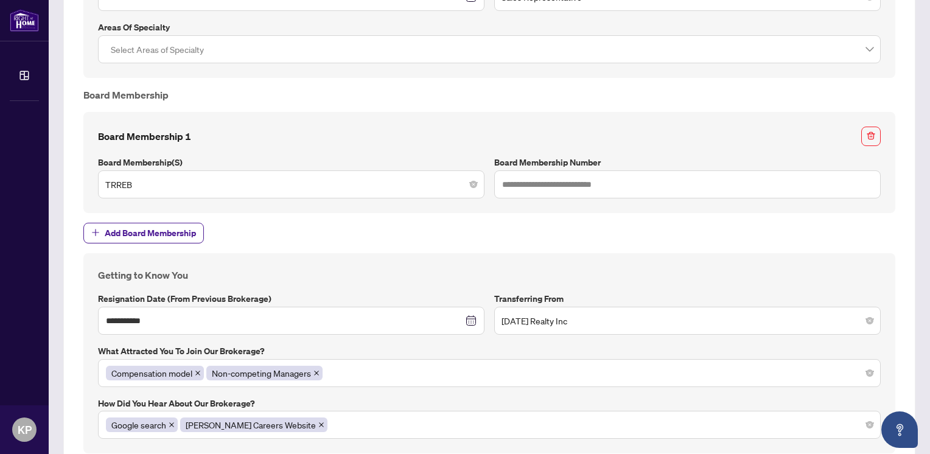
scroll to position [1113, 0]
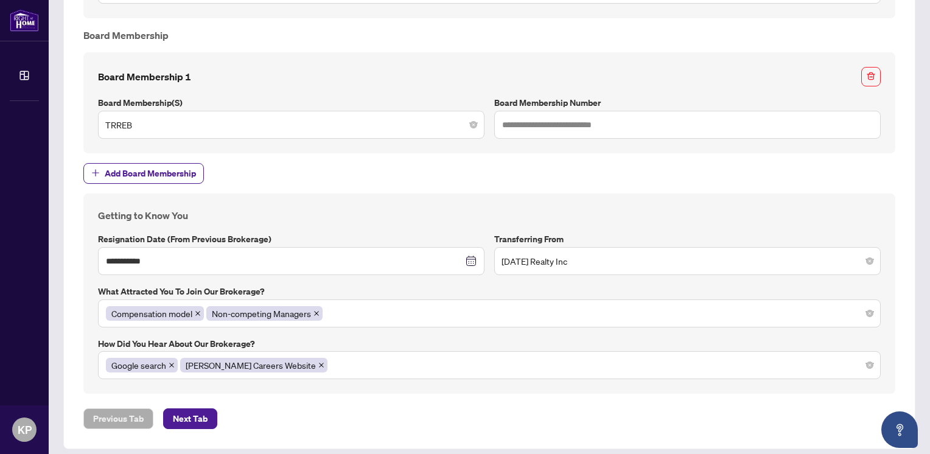
click at [621, 340] on label "How did you hear about our brokerage?" at bounding box center [489, 343] width 783 height 13
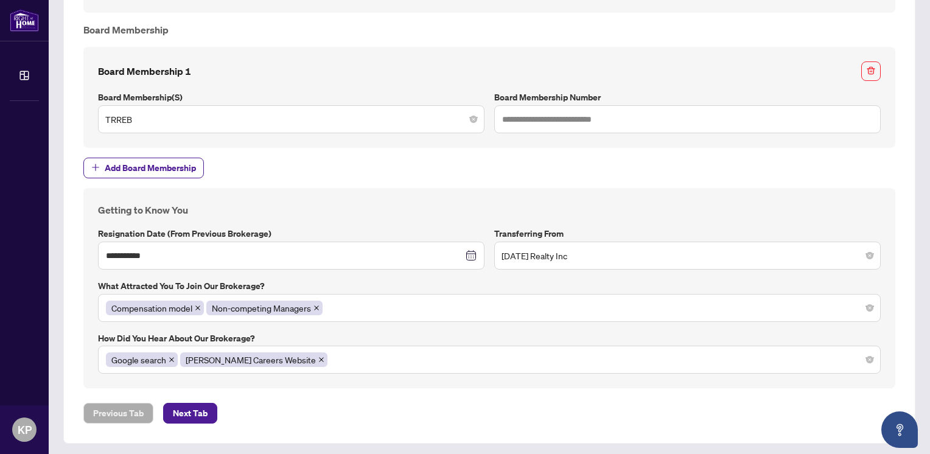
scroll to position [0, 0]
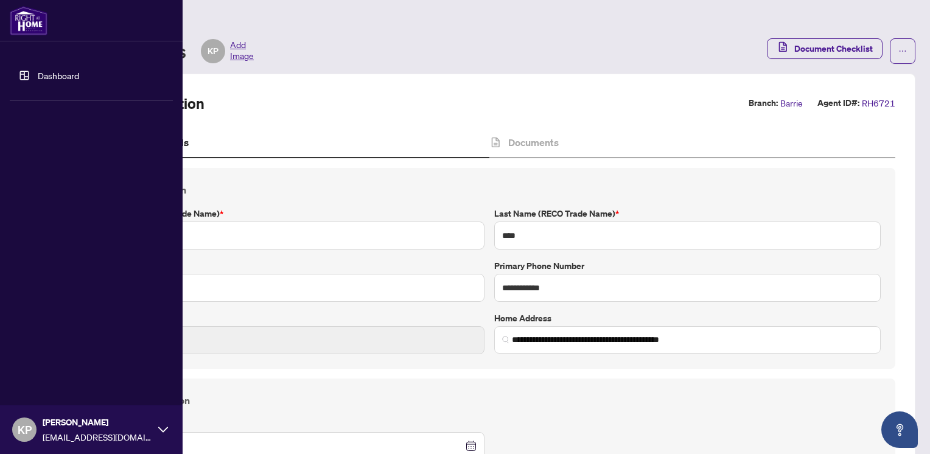
click at [38, 81] on link "Dashboard" at bounding box center [58, 75] width 41 height 11
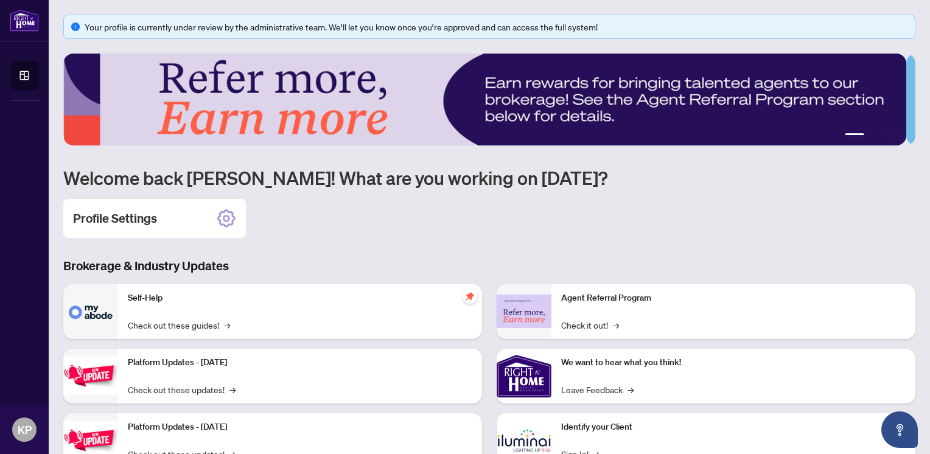
scroll to position [110, 0]
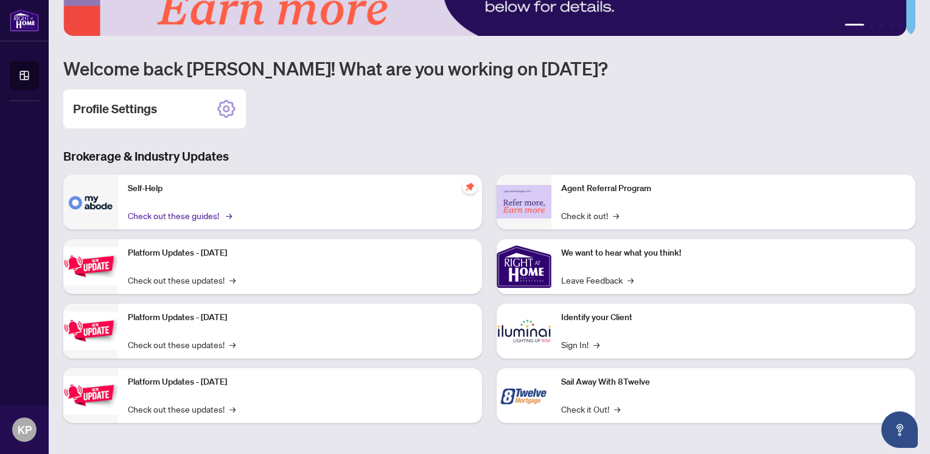
click at [208, 216] on link "Check out these guides! →" at bounding box center [179, 215] width 102 height 13
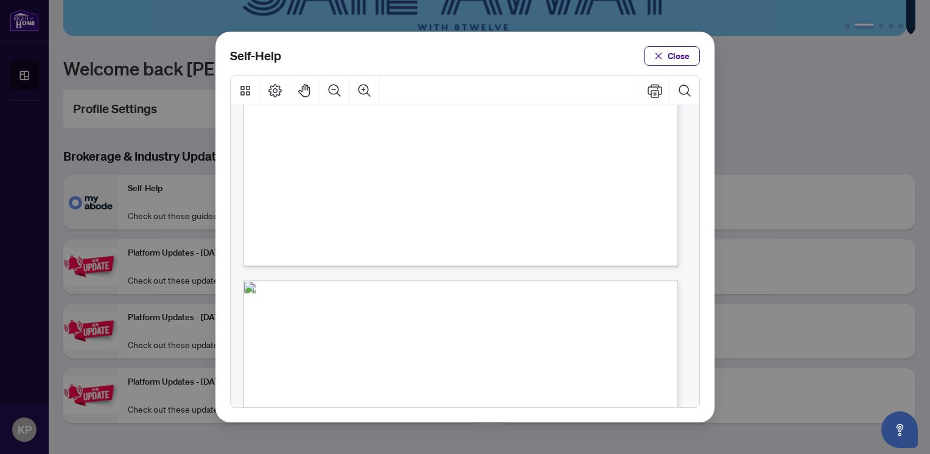
scroll to position [863, 0]
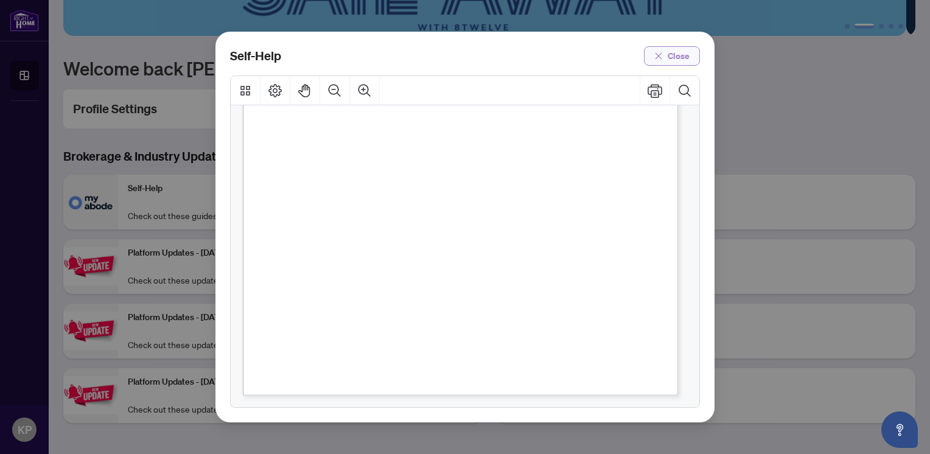
click at [681, 62] on span "Close" at bounding box center [679, 55] width 22 height 19
